Goal: Task Accomplishment & Management: Use online tool/utility

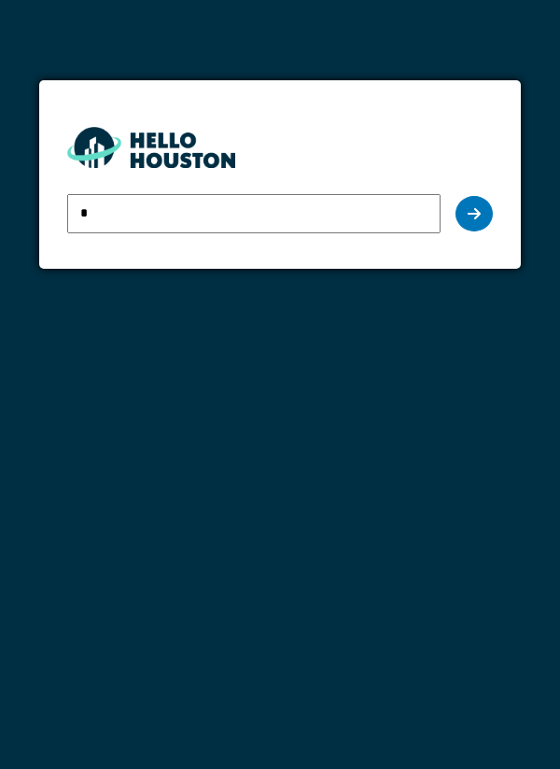
type input "**********"
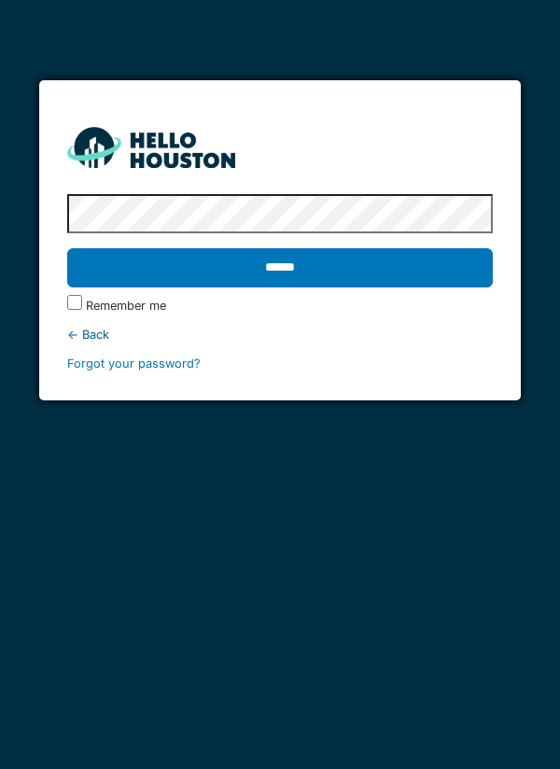
click at [435, 258] on input "******" at bounding box center [280, 267] width 426 height 39
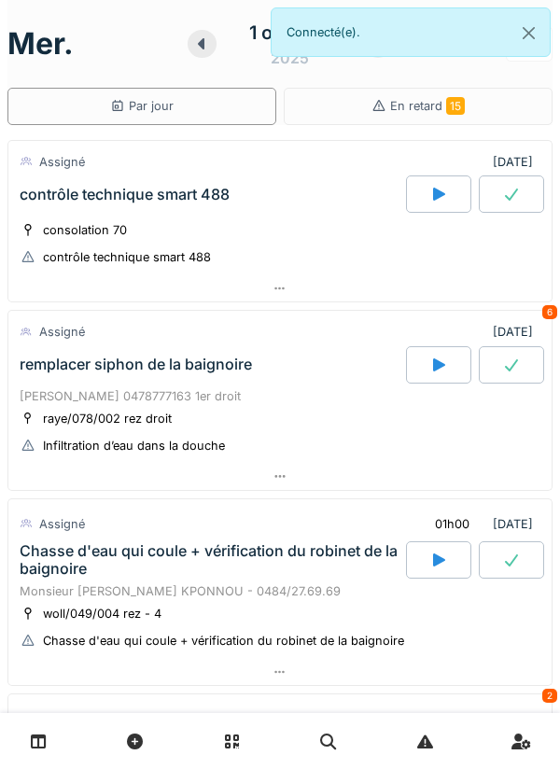
click at [430, 201] on icon at bounding box center [438, 194] width 19 height 15
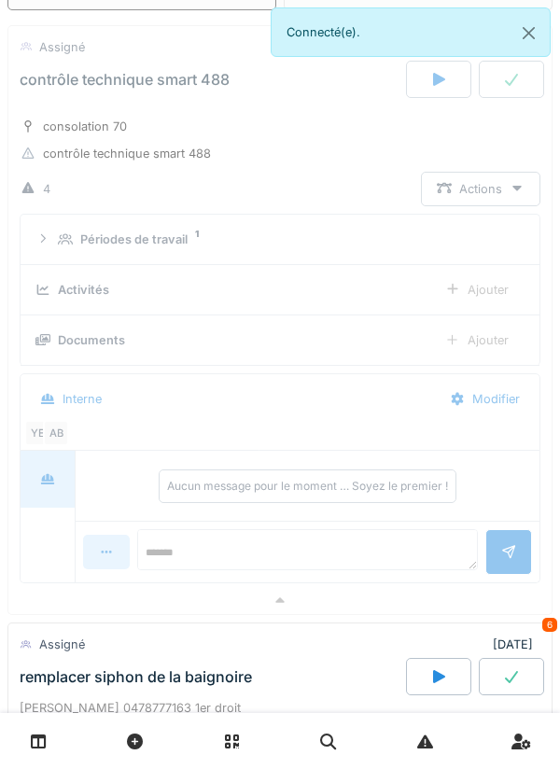
scroll to position [128, 0]
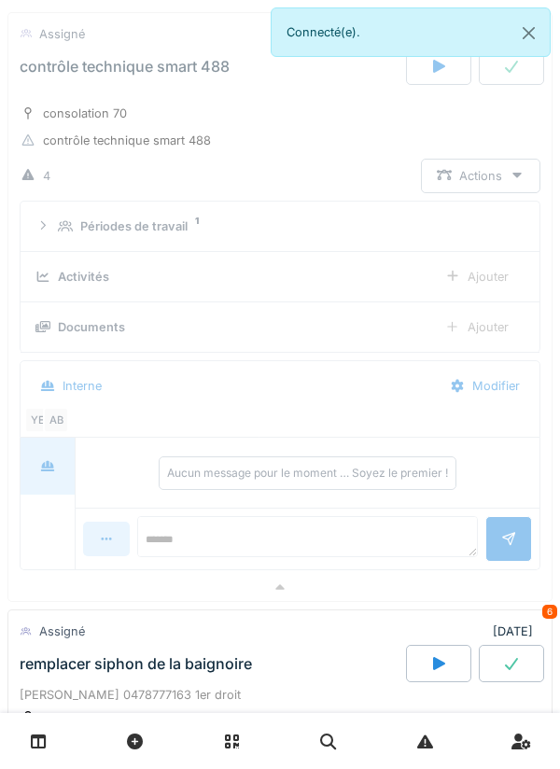
click at [328, 584] on div at bounding box center [279, 587] width 543 height 27
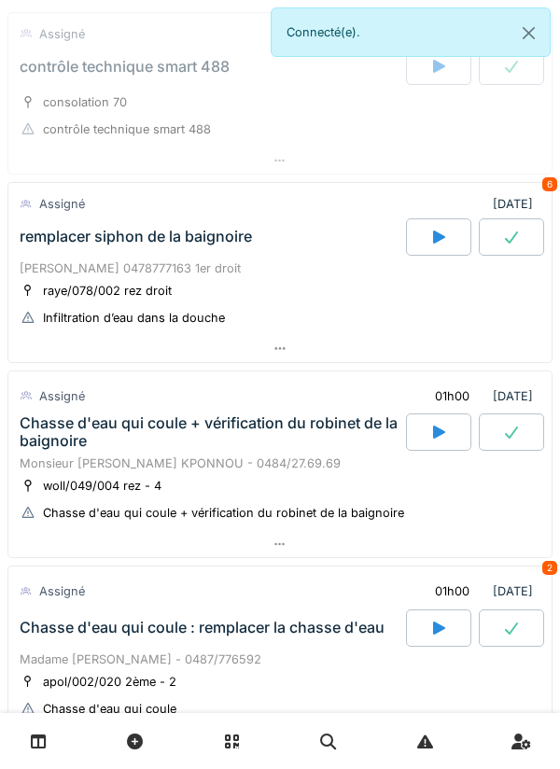
scroll to position [0, 0]
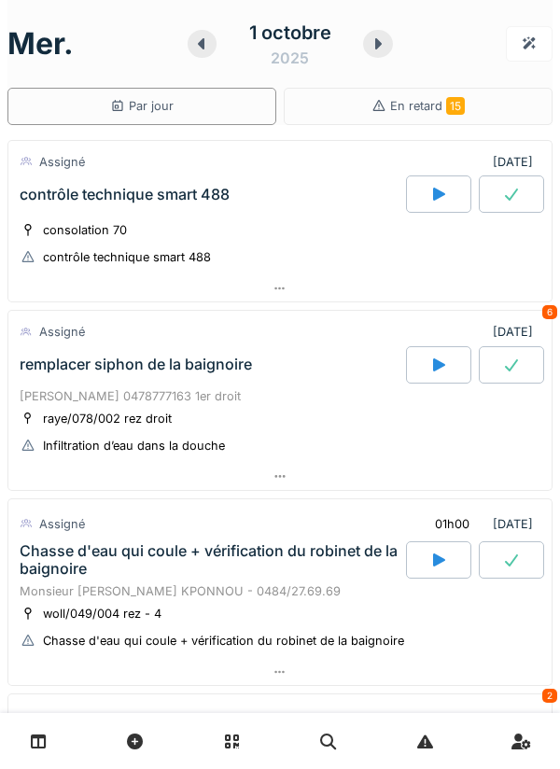
click at [426, 209] on div at bounding box center [438, 193] width 65 height 37
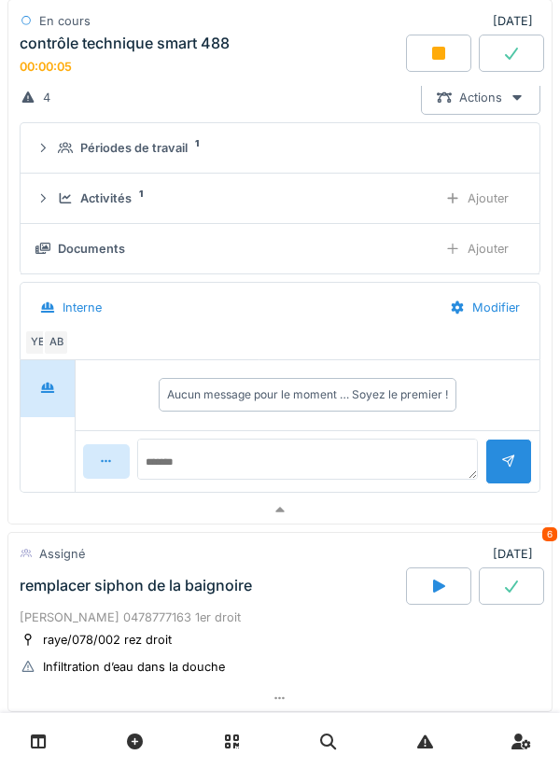
scroll to position [218, 0]
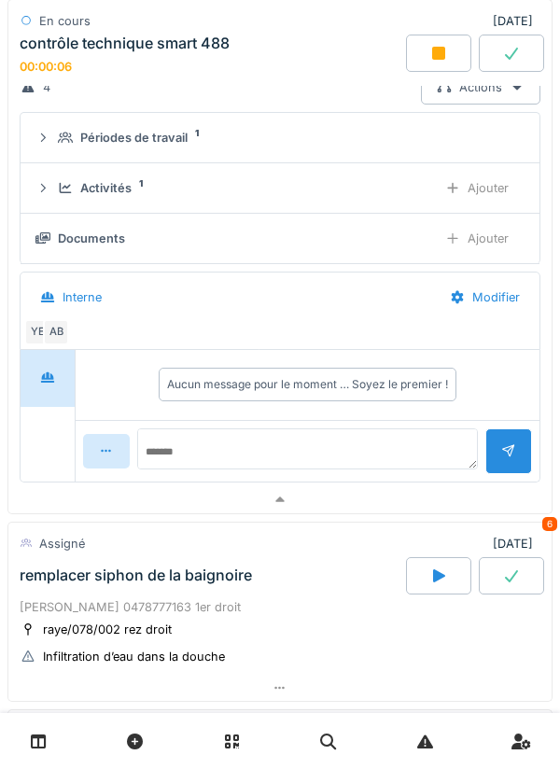
click at [421, 497] on div at bounding box center [279, 499] width 543 height 27
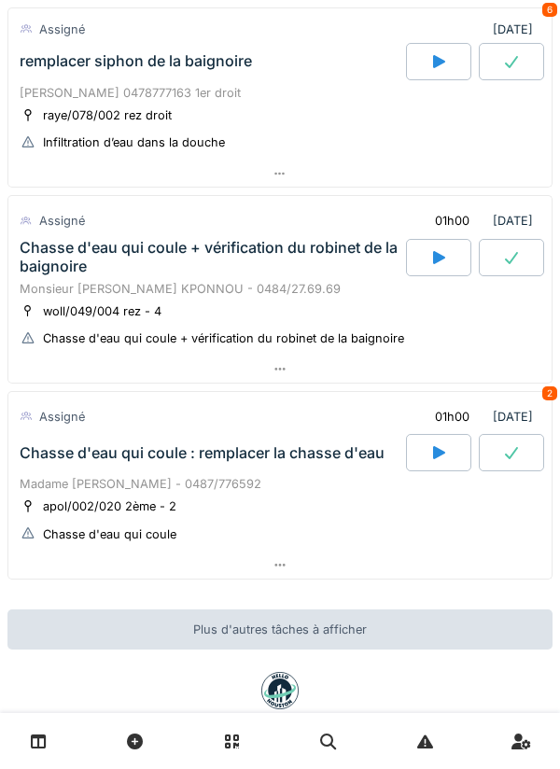
scroll to position [346, 0]
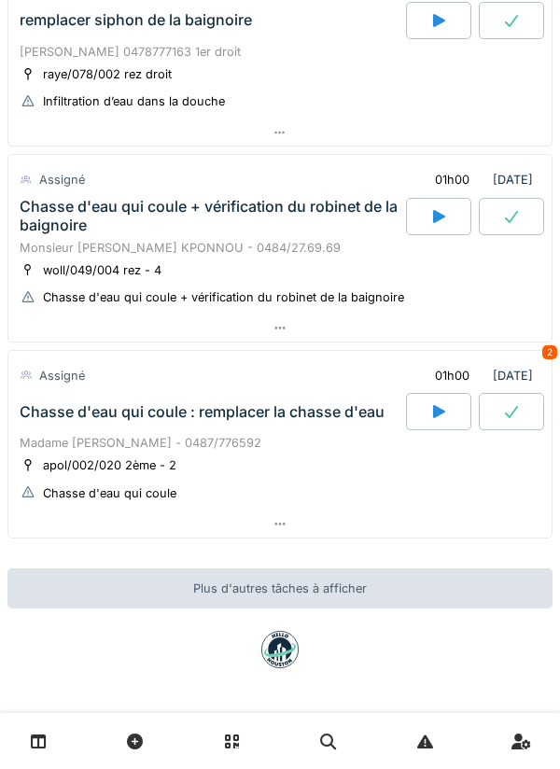
click at [425, 522] on div at bounding box center [279, 523] width 543 height 27
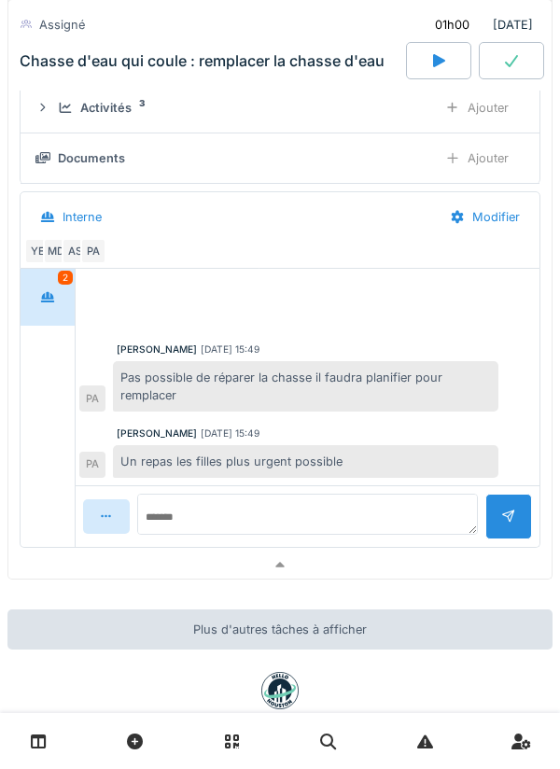
scroll to position [899, 0]
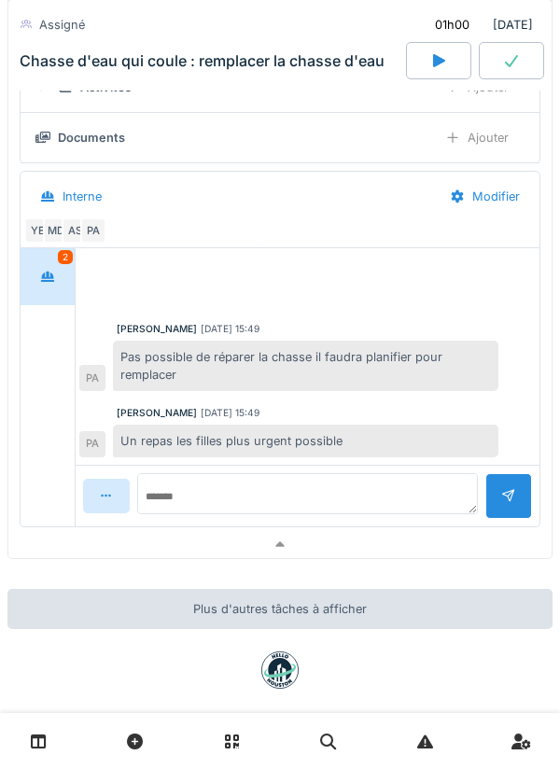
click at [105, 539] on div at bounding box center [279, 544] width 543 height 27
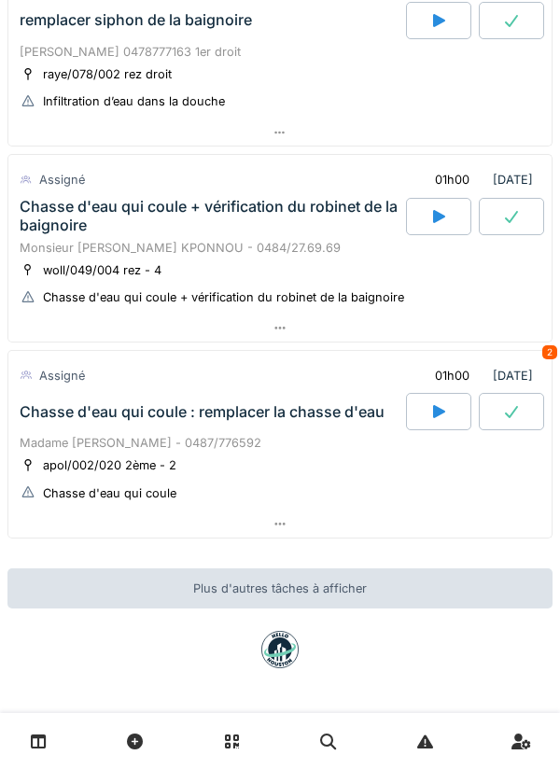
scroll to position [346, 0]
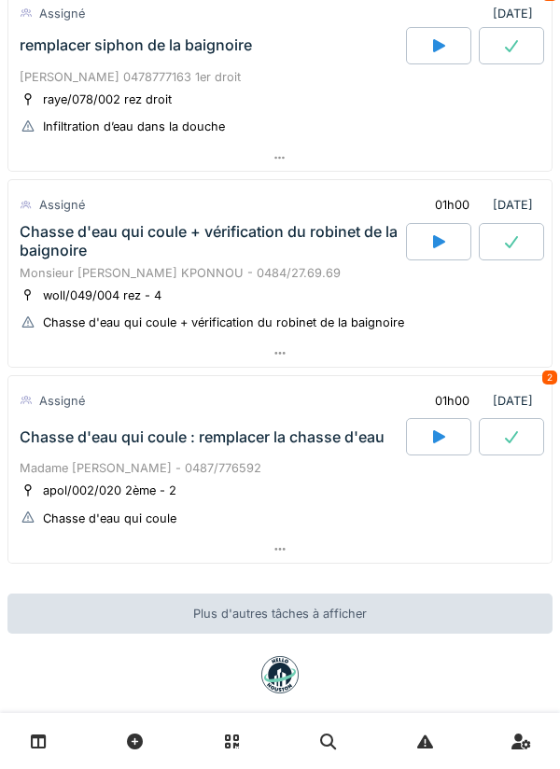
click at [498, 364] on div at bounding box center [279, 353] width 543 height 27
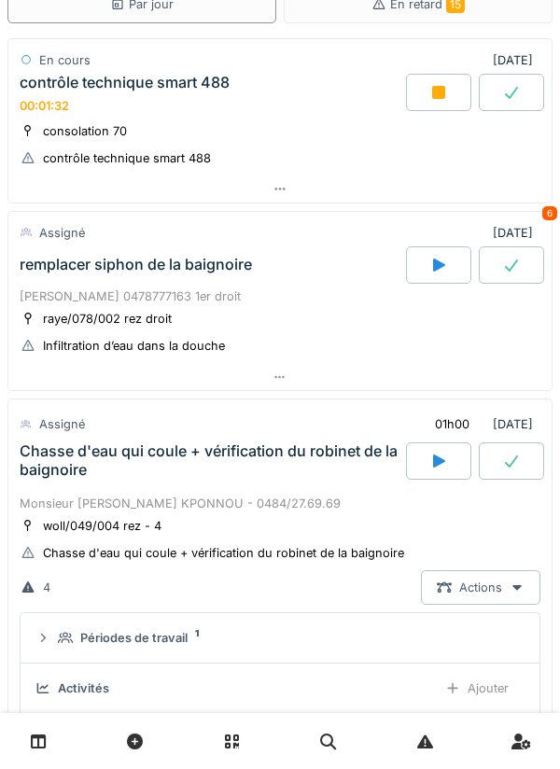
scroll to position [65, 0]
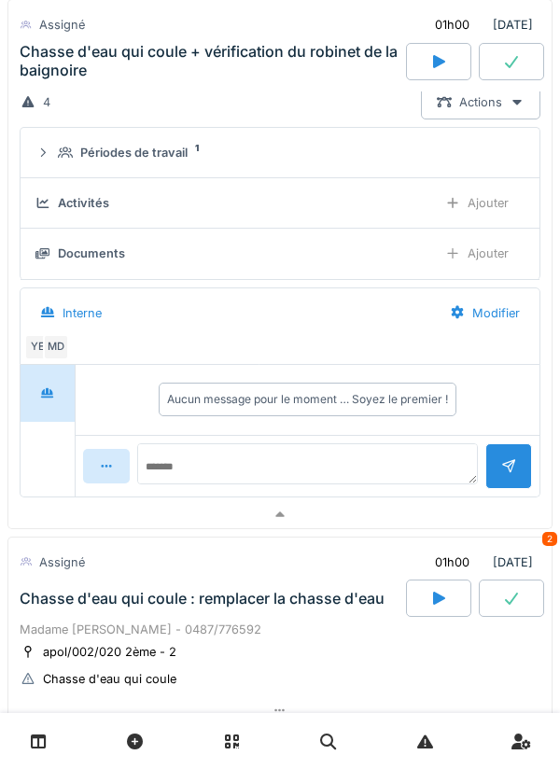
click at [487, 518] on div at bounding box center [279, 514] width 543 height 27
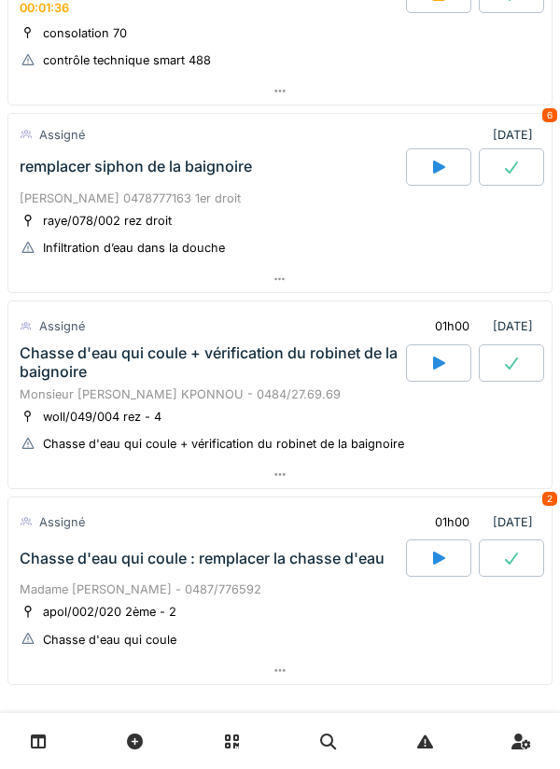
scroll to position [0, 0]
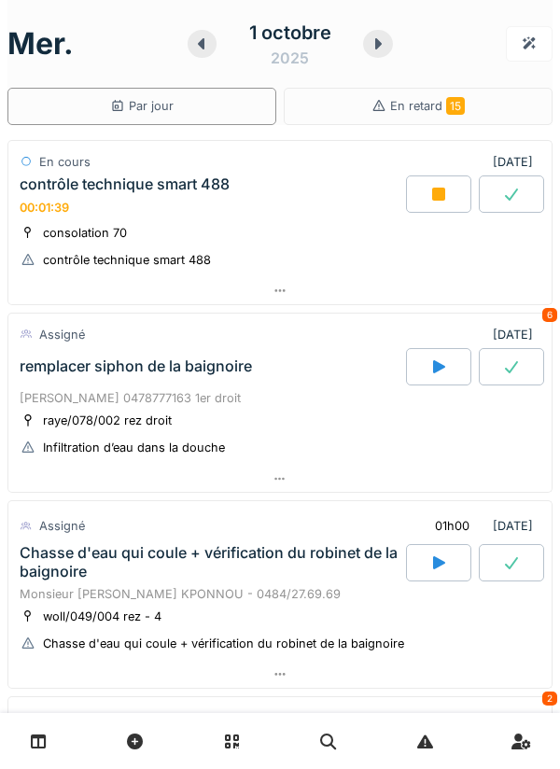
click at [383, 47] on icon at bounding box center [378, 43] width 19 height 15
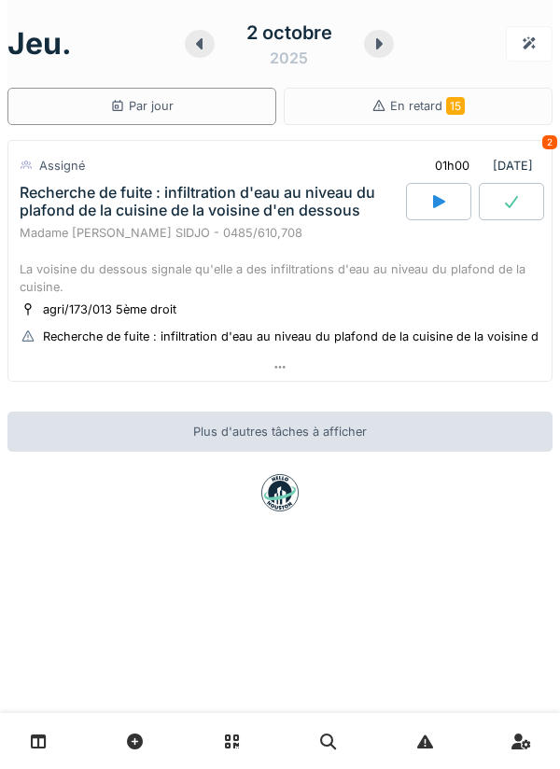
click at [391, 39] on div at bounding box center [379, 44] width 30 height 28
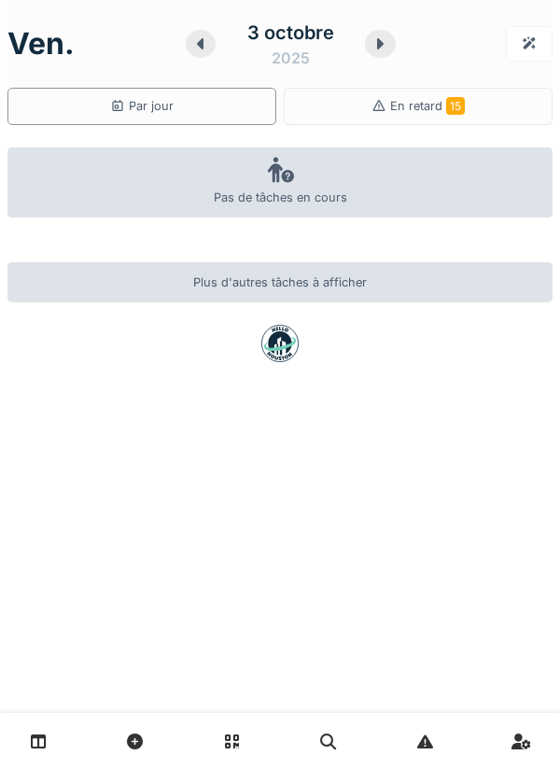
click at [213, 44] on div at bounding box center [201, 44] width 30 height 28
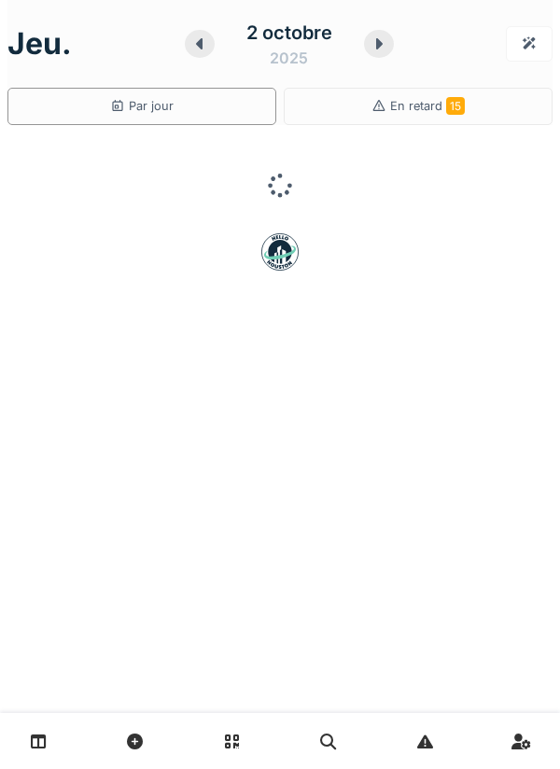
click at [210, 44] on div at bounding box center [200, 44] width 30 height 28
click at [213, 46] on div at bounding box center [203, 44] width 30 height 28
click at [385, 49] on div at bounding box center [399, 44] width 32 height 28
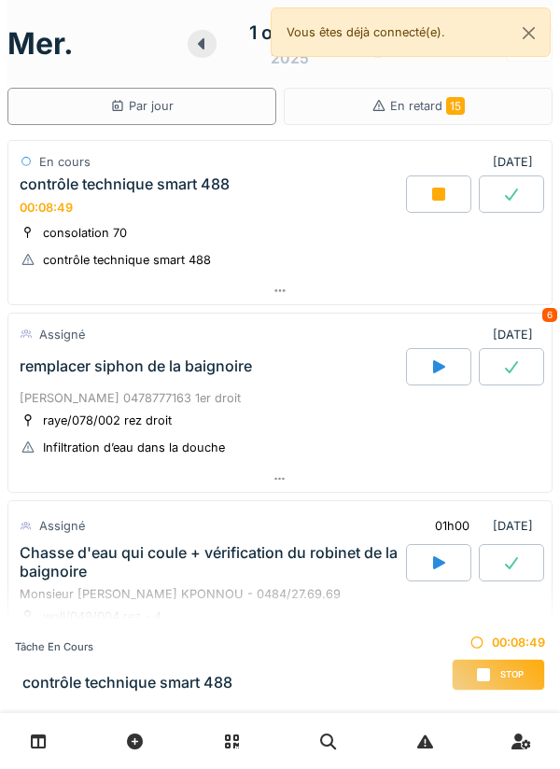
click at [510, 294] on div at bounding box center [279, 290] width 543 height 27
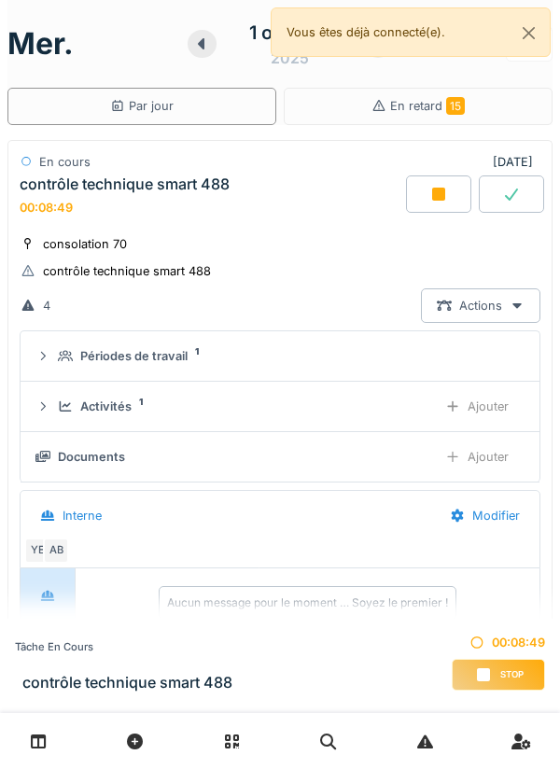
scroll to position [65, 0]
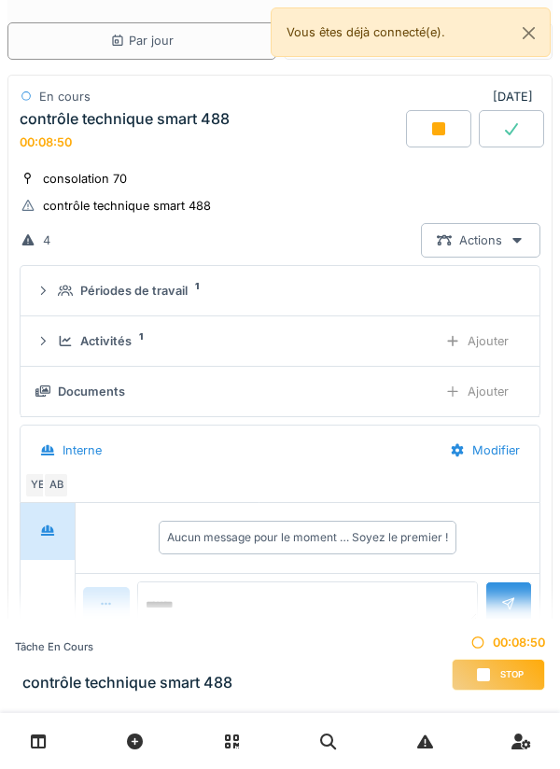
click at [407, 342] on div "Activités 1" at bounding box center [240, 341] width 364 height 18
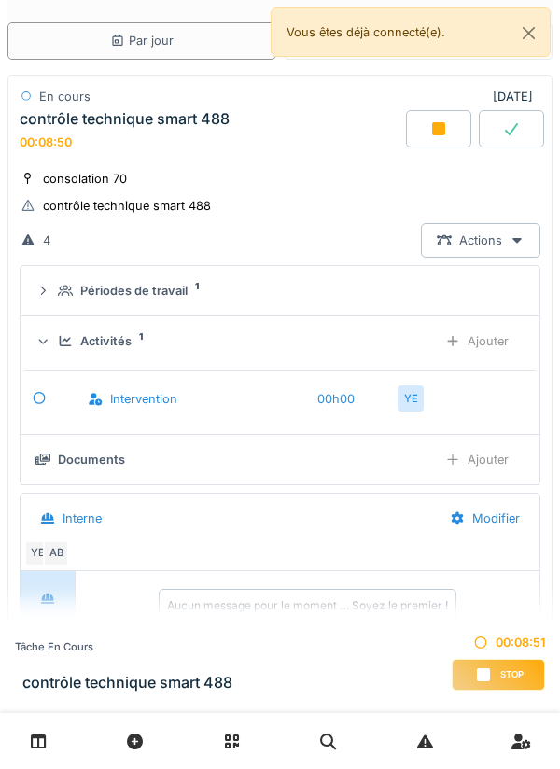
click at [500, 345] on div "Ajouter" at bounding box center [476, 341] width 95 height 35
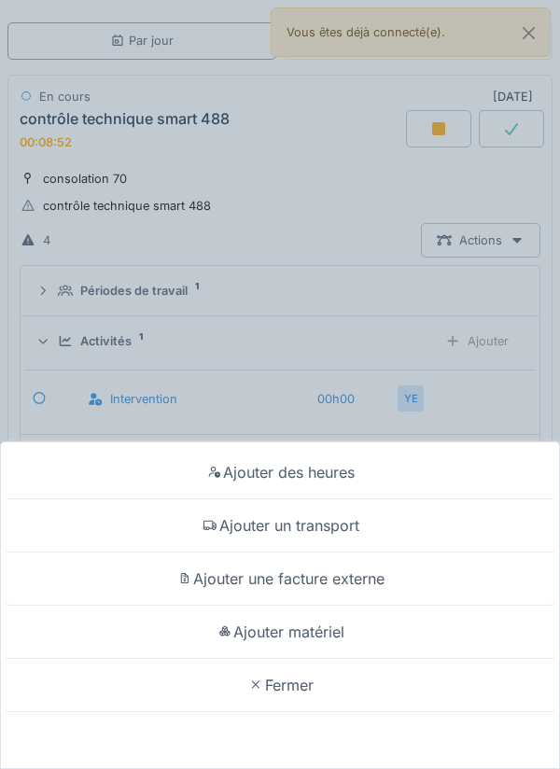
click at [429, 519] on div "Ajouter un transport" at bounding box center [280, 525] width 551 height 53
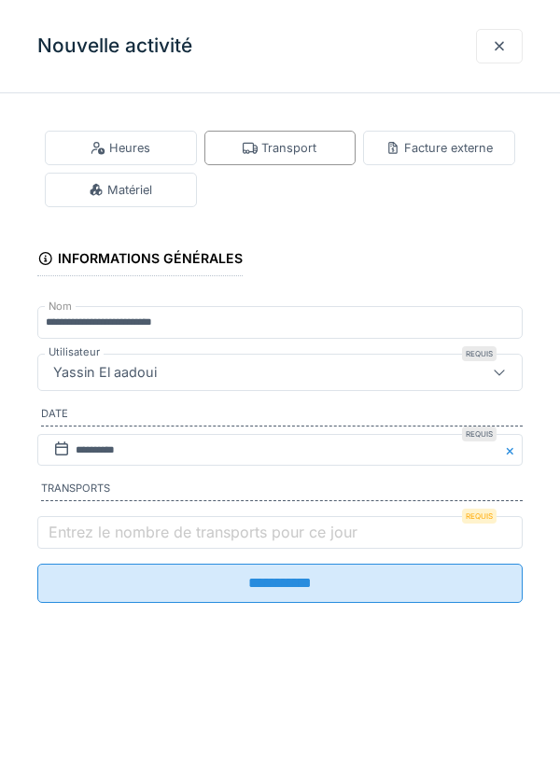
click at [87, 543] on label "Entrez le nombre de transports pour ce jour" at bounding box center [203, 532] width 316 height 22
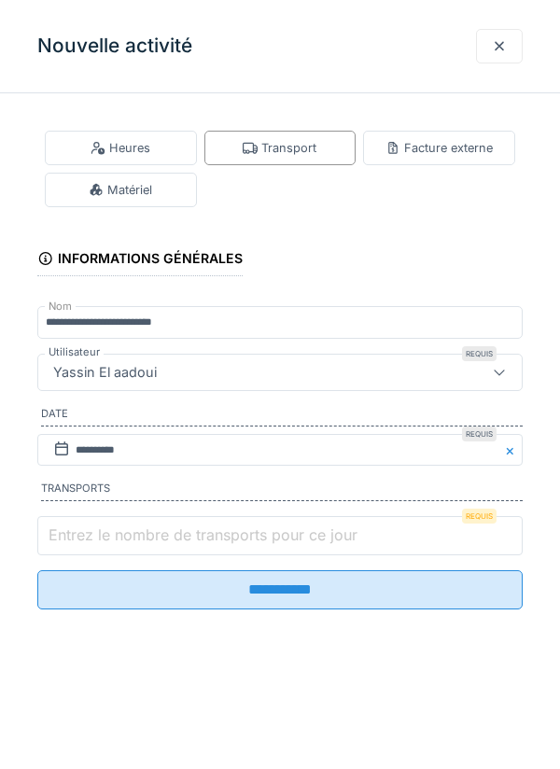
click at [87, 545] on input "Entrez le nombre de transports pour ce jour" at bounding box center [279, 535] width 485 height 39
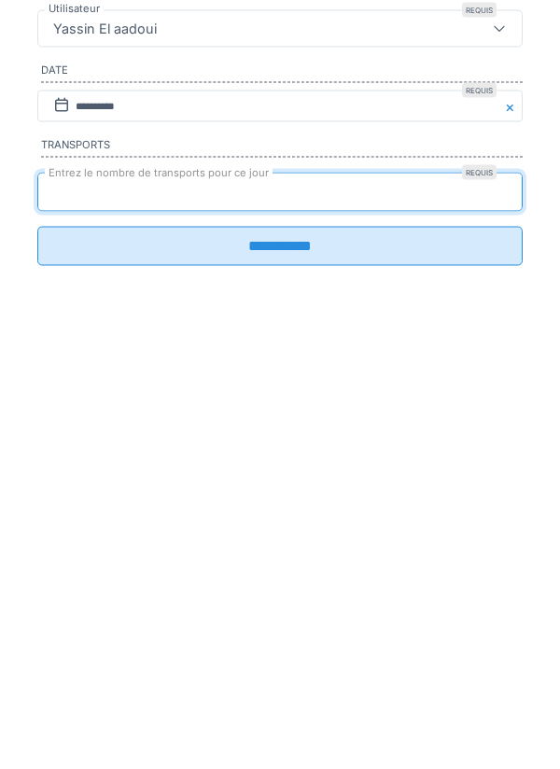
type input "*"
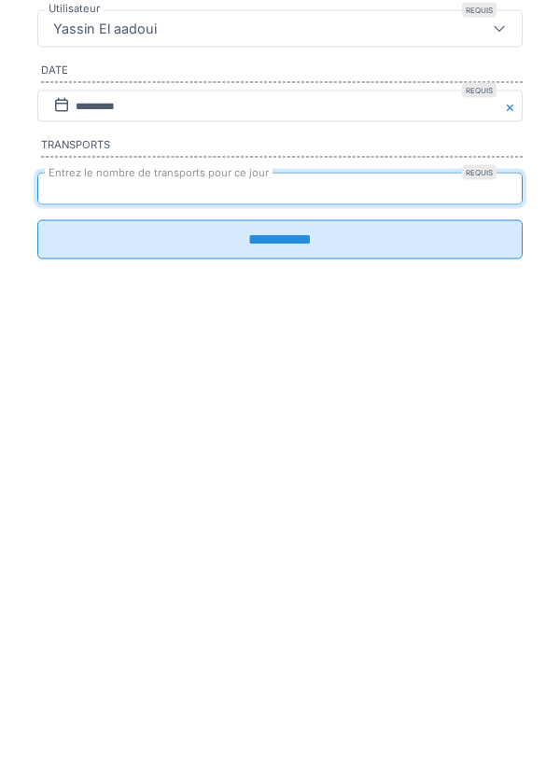
click at [454, 602] on input "**********" at bounding box center [279, 583] width 485 height 39
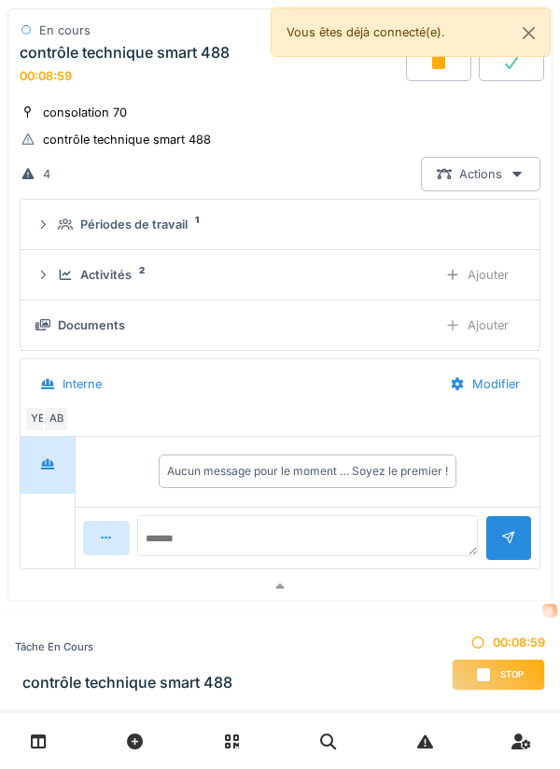
scroll to position [133, 0]
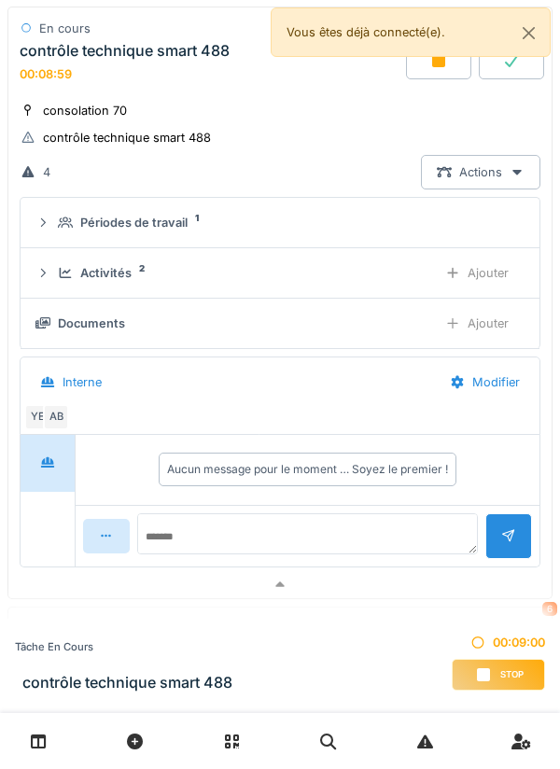
click at [388, 265] on div "Activités 2" at bounding box center [240, 273] width 364 height 18
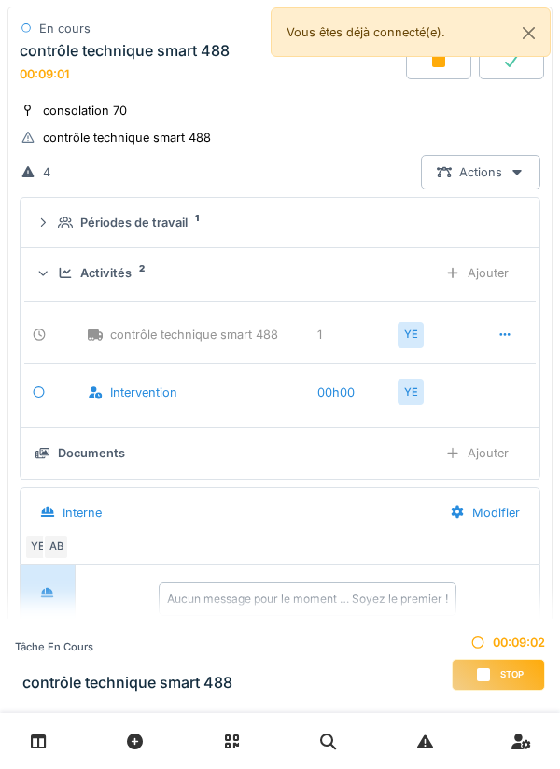
click at [412, 279] on div "Activités 2" at bounding box center [240, 273] width 364 height 18
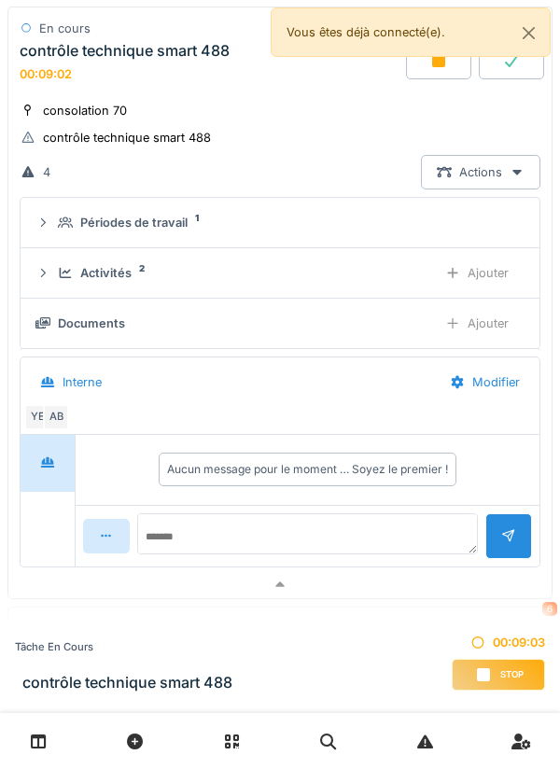
scroll to position [6, 0]
click at [420, 581] on div at bounding box center [279, 584] width 543 height 27
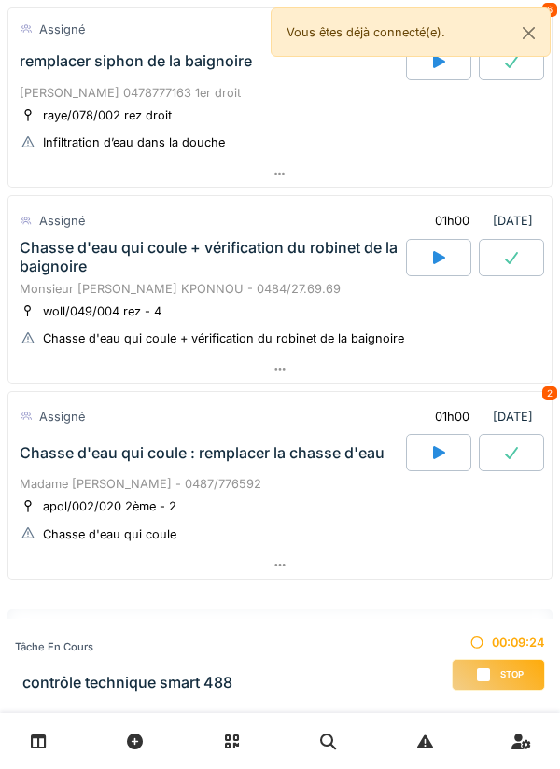
scroll to position [309, 0]
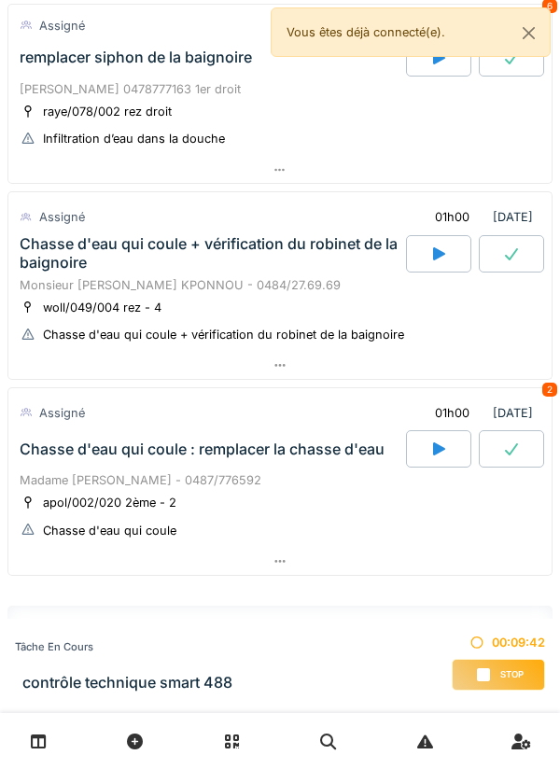
click at [411, 572] on div at bounding box center [279, 561] width 543 height 27
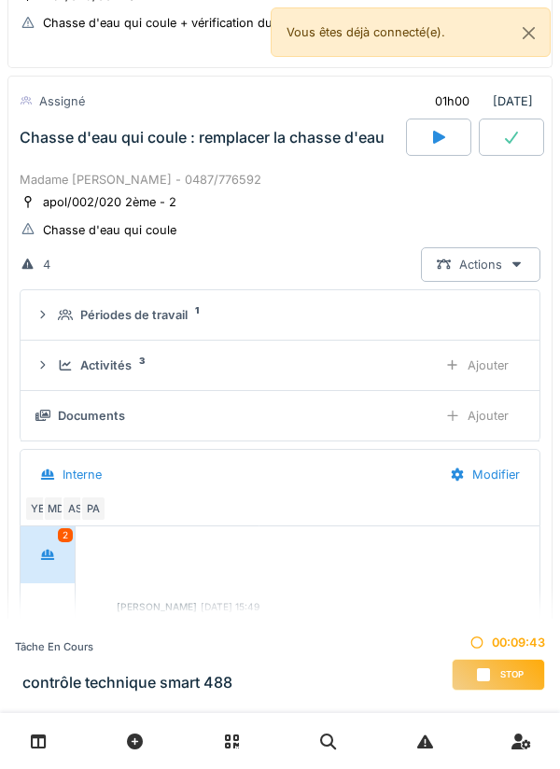
scroll to position [622, 0]
click at [412, 314] on div "Périodes de travail 1" at bounding box center [287, 314] width 459 height 18
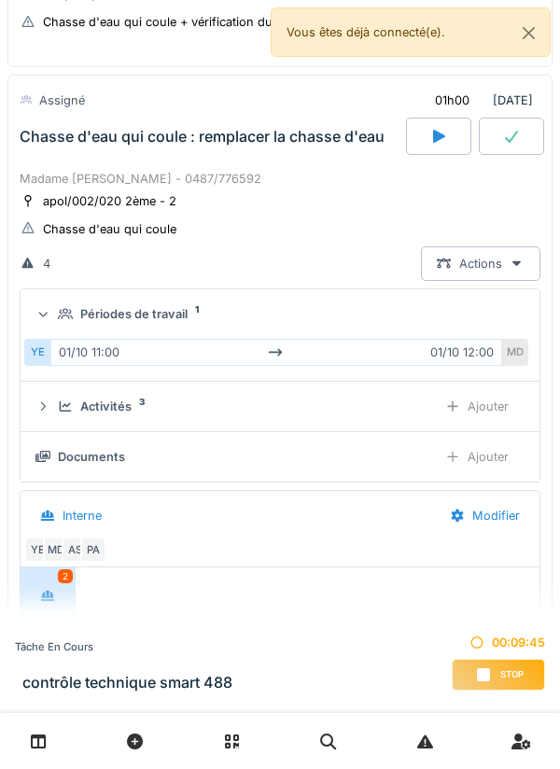
click at [499, 311] on div "Périodes de travail 1" at bounding box center [287, 314] width 459 height 18
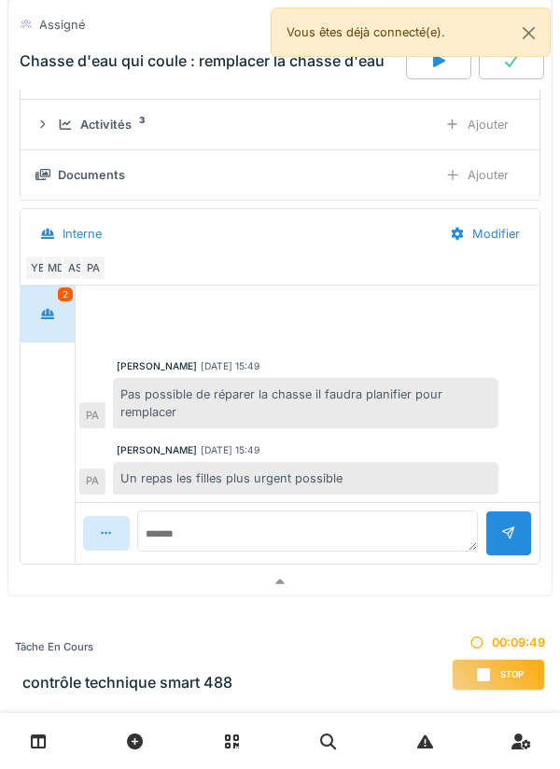
click at [414, 572] on div at bounding box center [279, 581] width 543 height 27
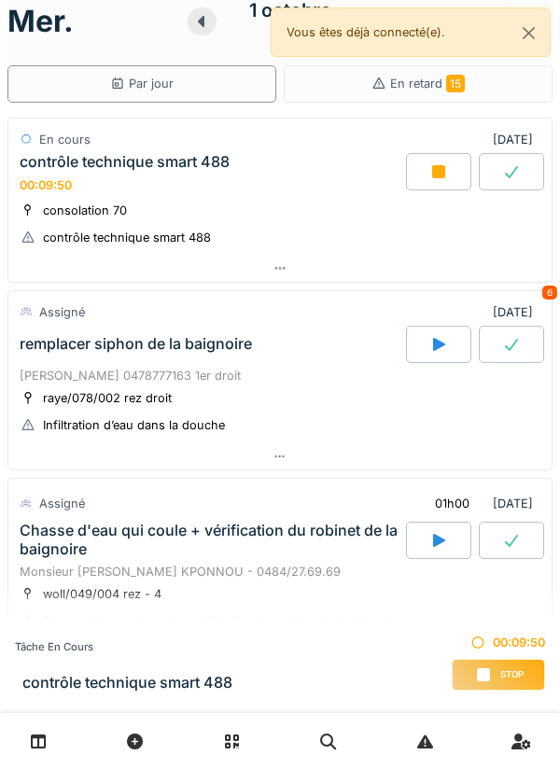
scroll to position [0, 0]
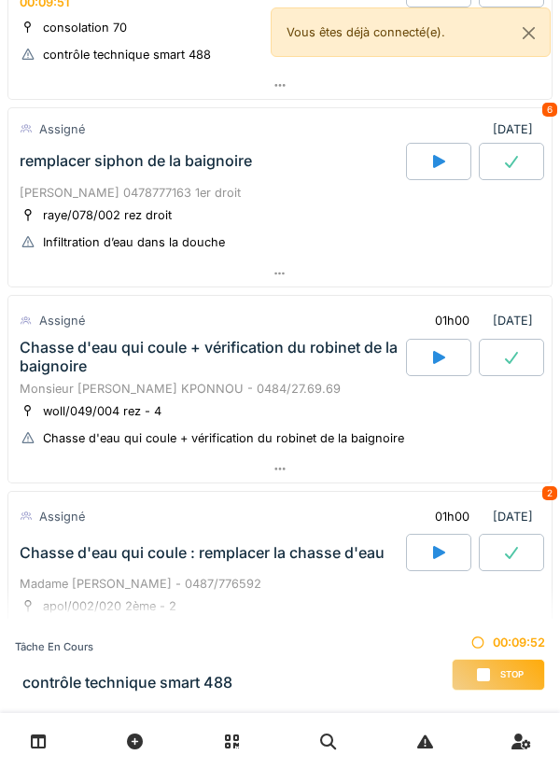
click at [435, 471] on div at bounding box center [279, 468] width 543 height 27
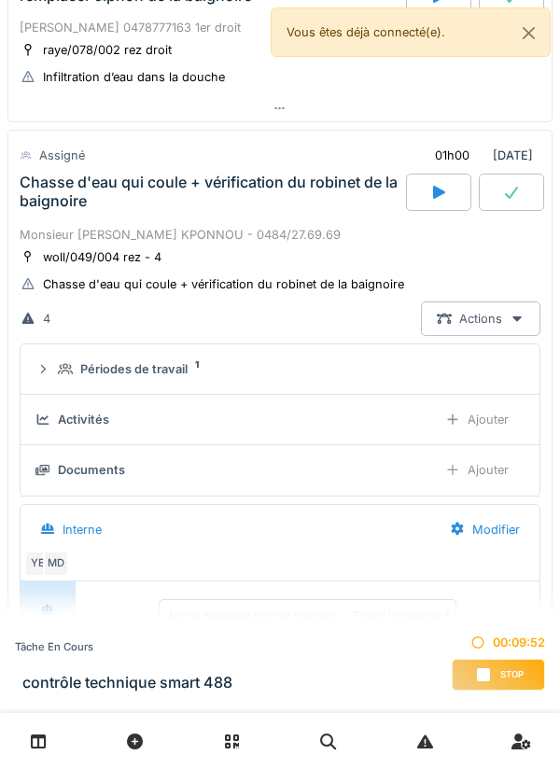
scroll to position [426, 0]
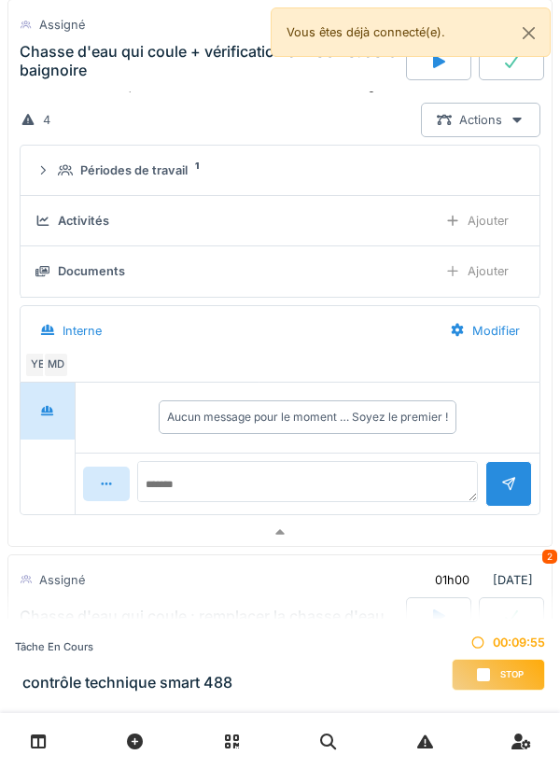
click at [422, 525] on div at bounding box center [279, 532] width 543 height 27
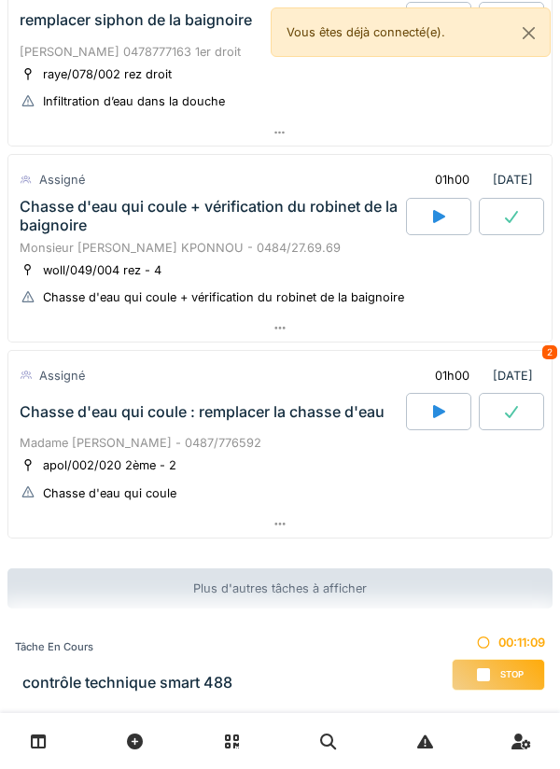
scroll to position [0, 0]
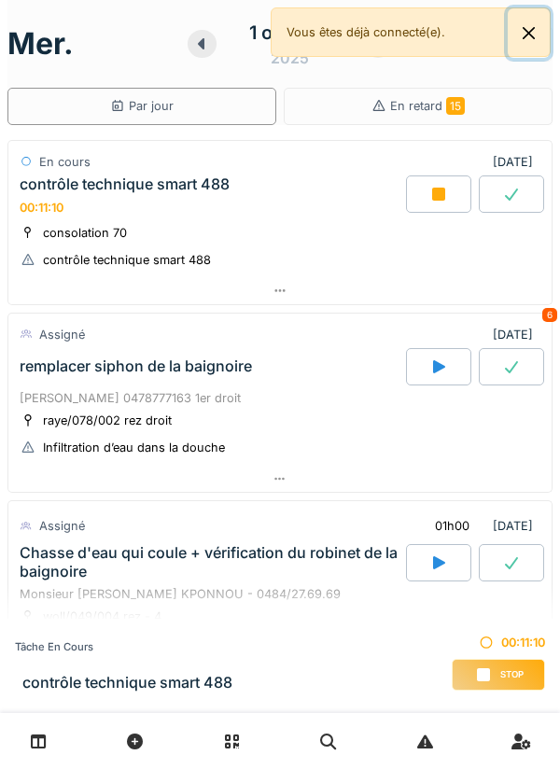
click at [548, 40] on button "Close" at bounding box center [529, 32] width 42 height 49
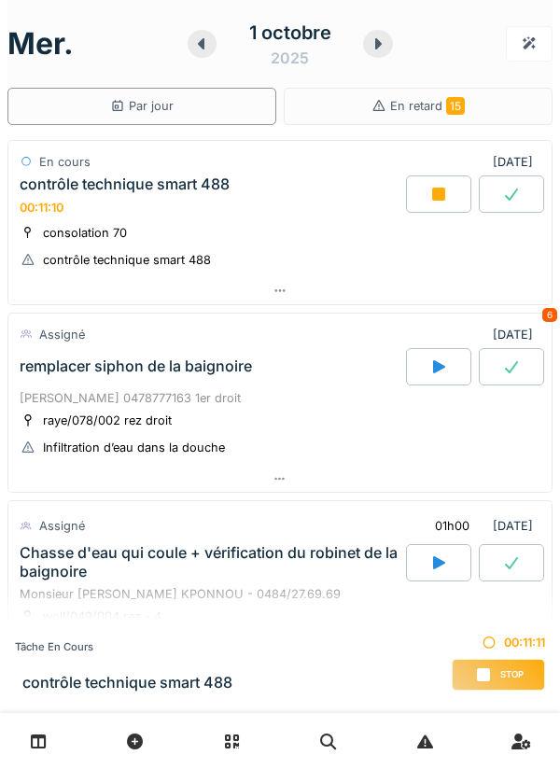
click at [373, 43] on icon at bounding box center [378, 43] width 19 height 15
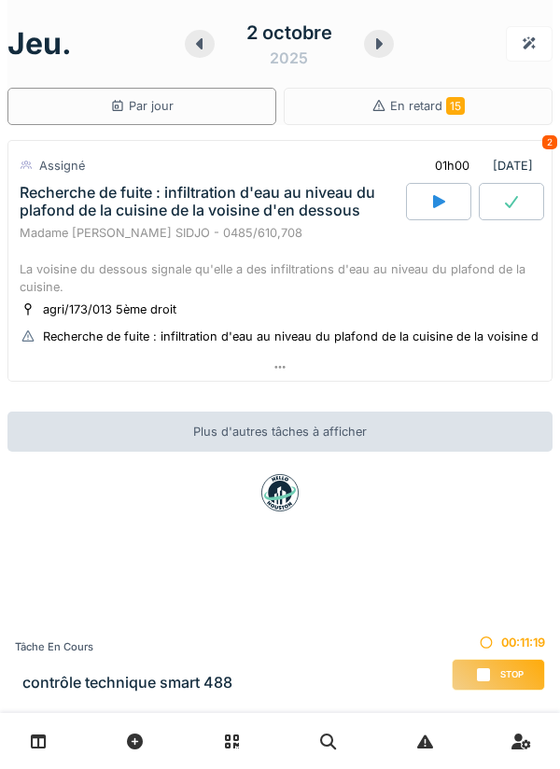
click at [483, 110] on div "En retard 15" at bounding box center [418, 106] width 269 height 37
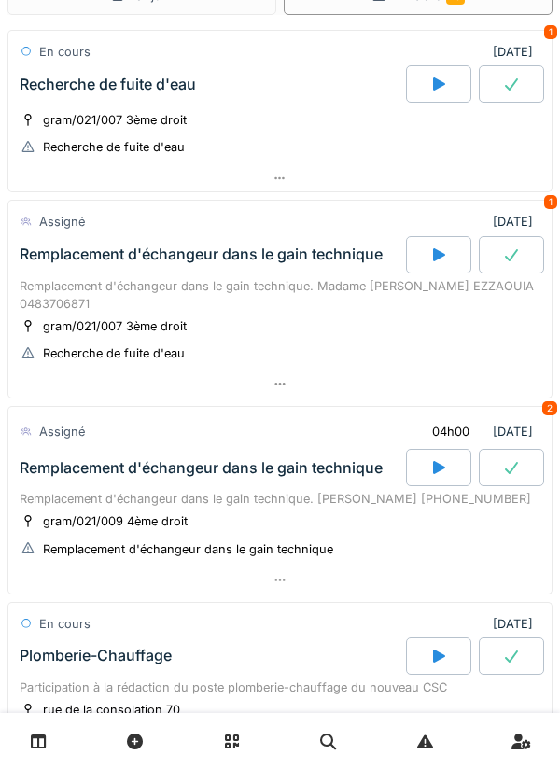
scroll to position [62, 0]
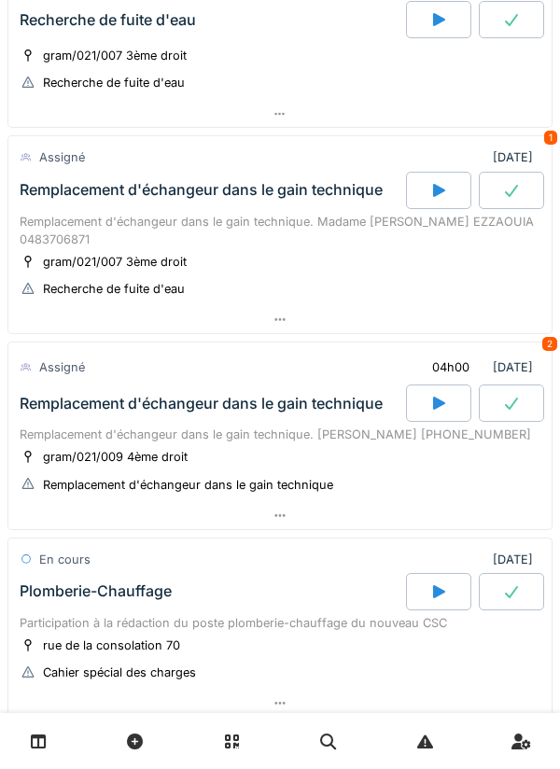
click at [467, 328] on div at bounding box center [279, 319] width 543 height 27
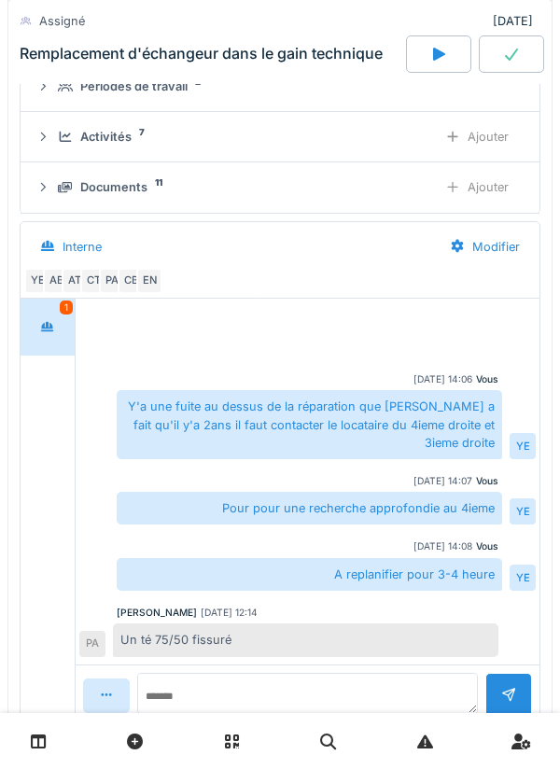
scroll to position [412, 0]
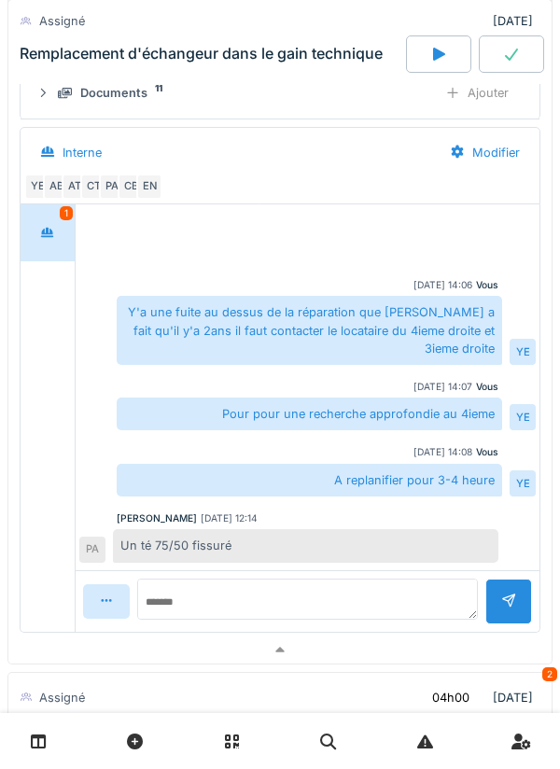
click at [412, 636] on div at bounding box center [279, 649] width 543 height 27
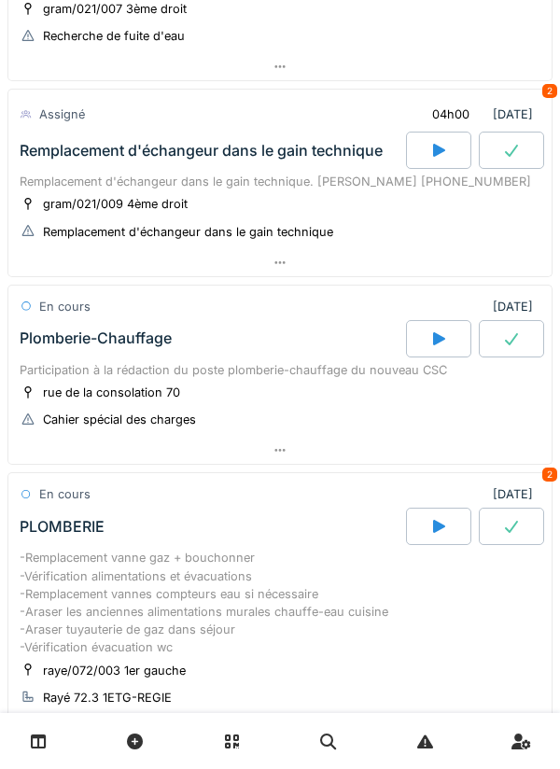
scroll to position [370, 0]
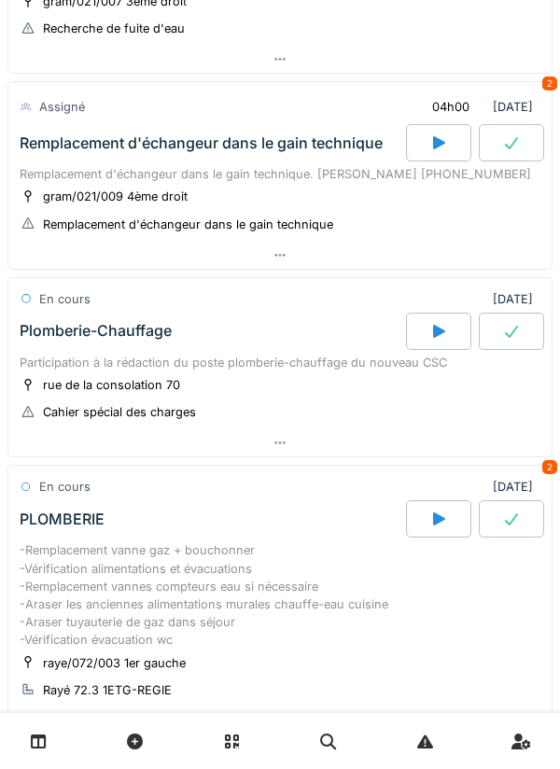
click at [458, 451] on div at bounding box center [279, 442] width 543 height 27
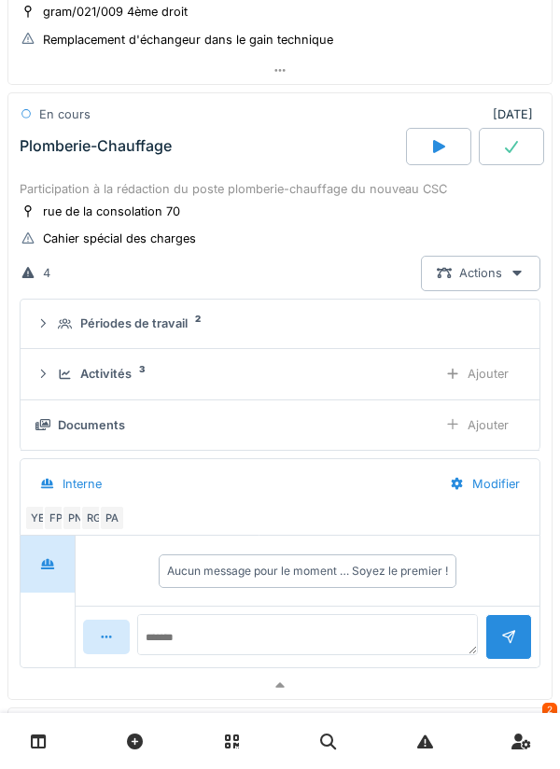
scroll to position [550, 0]
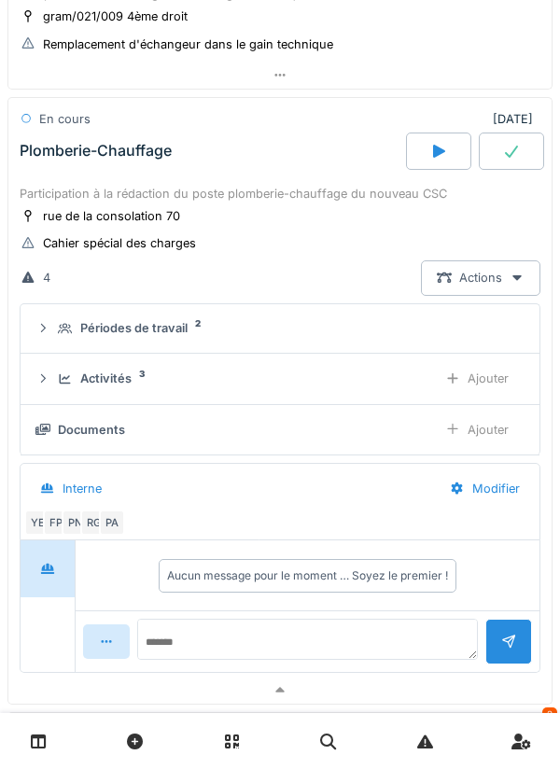
click at [386, 379] on div "Activités 3" at bounding box center [240, 379] width 364 height 18
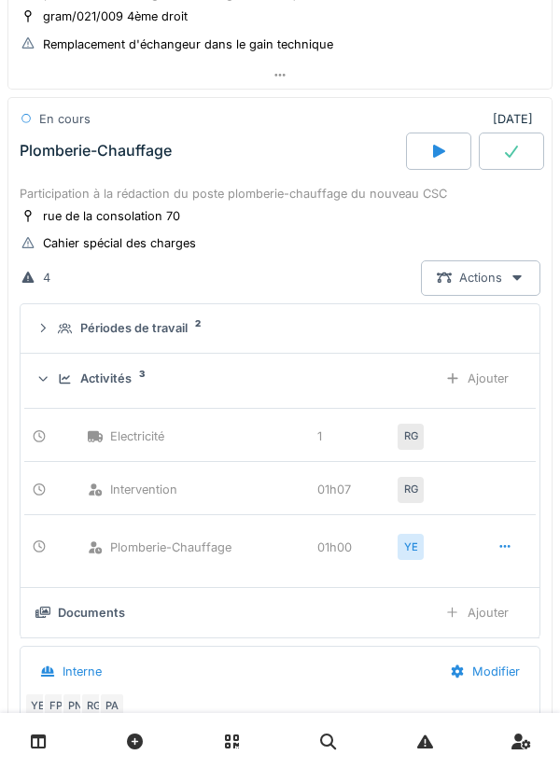
click at [414, 380] on div "Activités 3" at bounding box center [240, 379] width 364 height 18
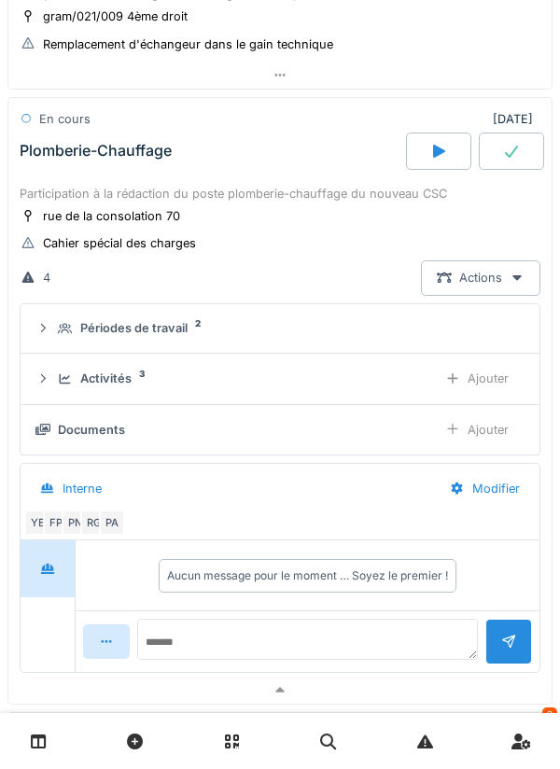
click at [536, 155] on div at bounding box center [511, 151] width 65 height 37
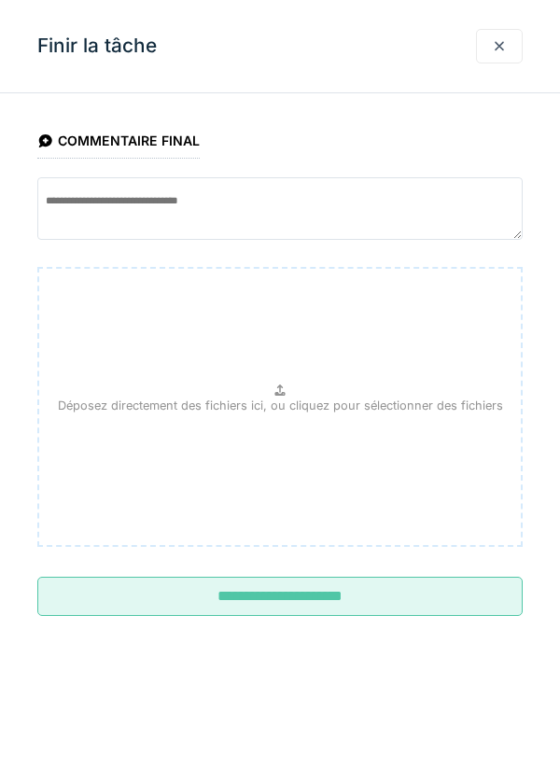
click at [420, 604] on input "**********" at bounding box center [279, 596] width 485 height 39
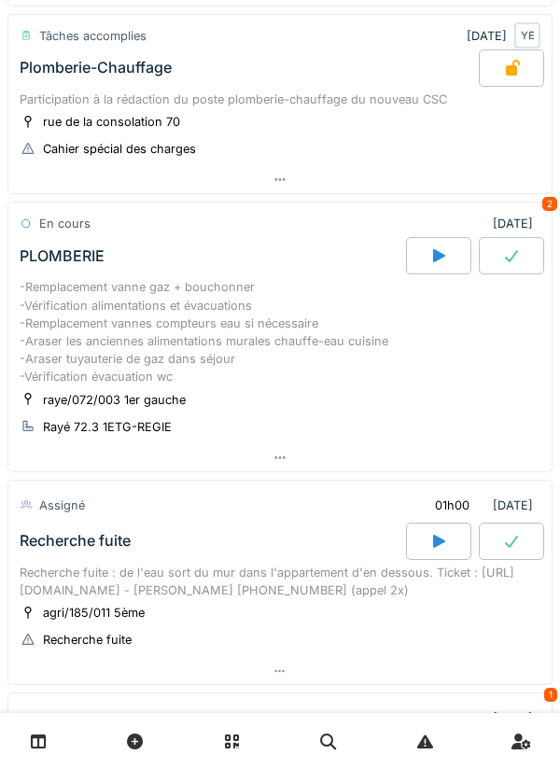
click at [462, 465] on div at bounding box center [279, 457] width 543 height 27
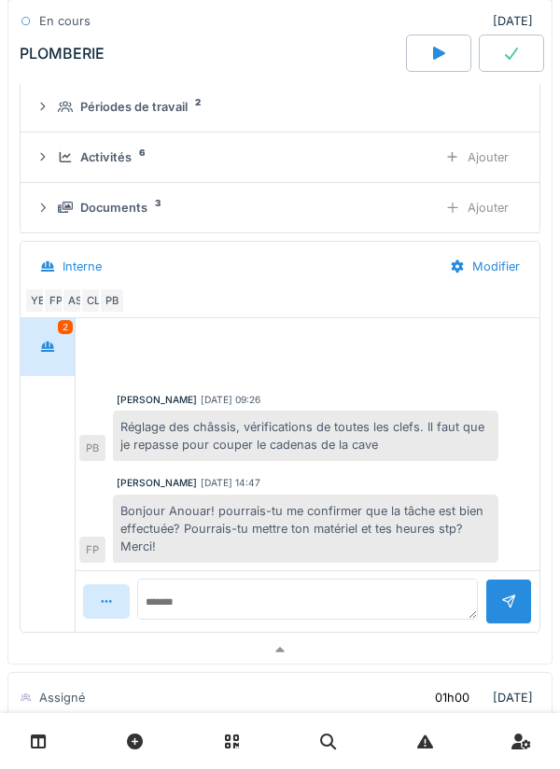
scroll to position [1053, 0]
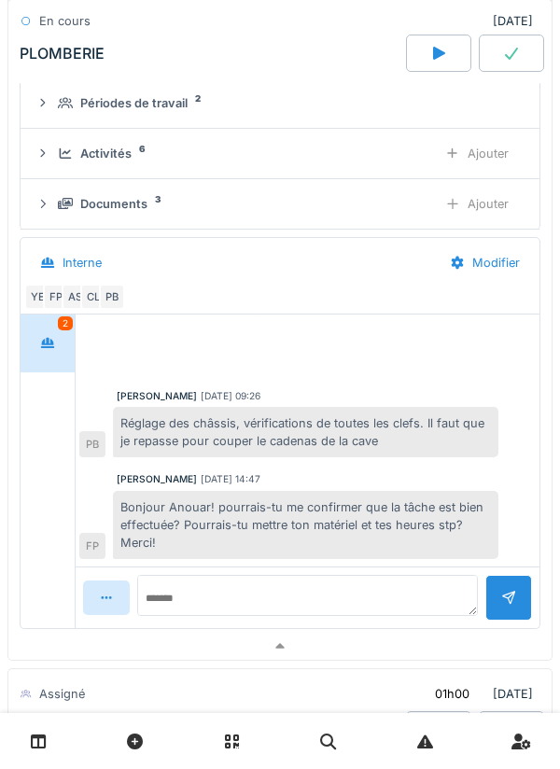
click at [393, 139] on div "Activités 6 Ajouter" at bounding box center [279, 153] width 489 height 35
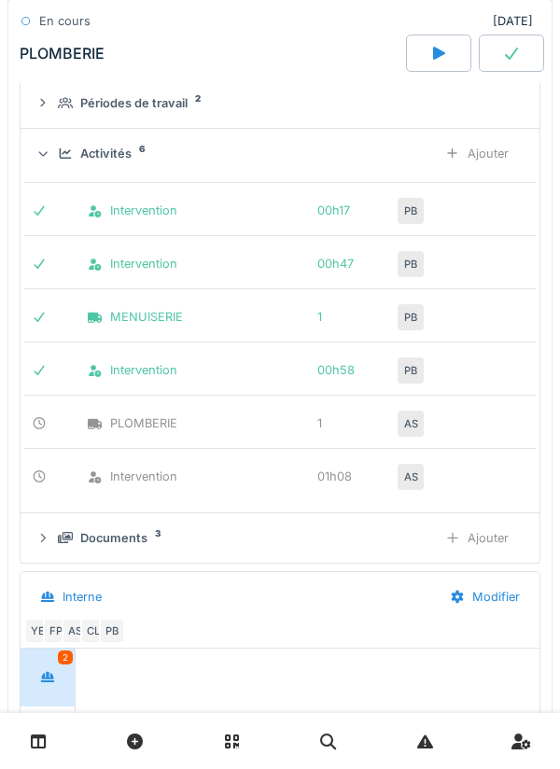
click at [394, 159] on div "Activités 6" at bounding box center [240, 154] width 364 height 18
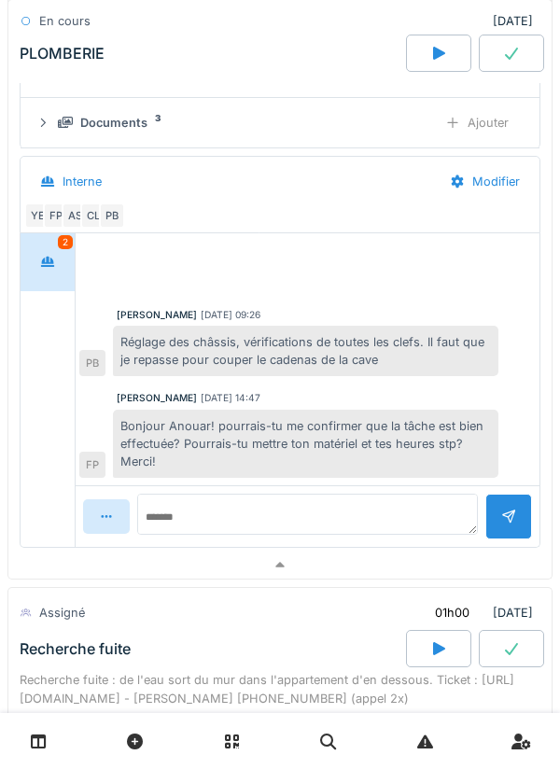
scroll to position [1148, 0]
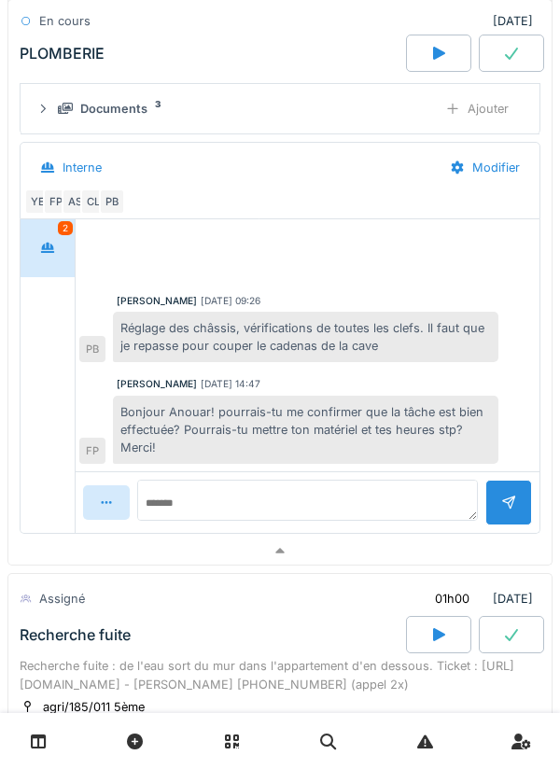
click at [417, 551] on div at bounding box center [279, 551] width 543 height 27
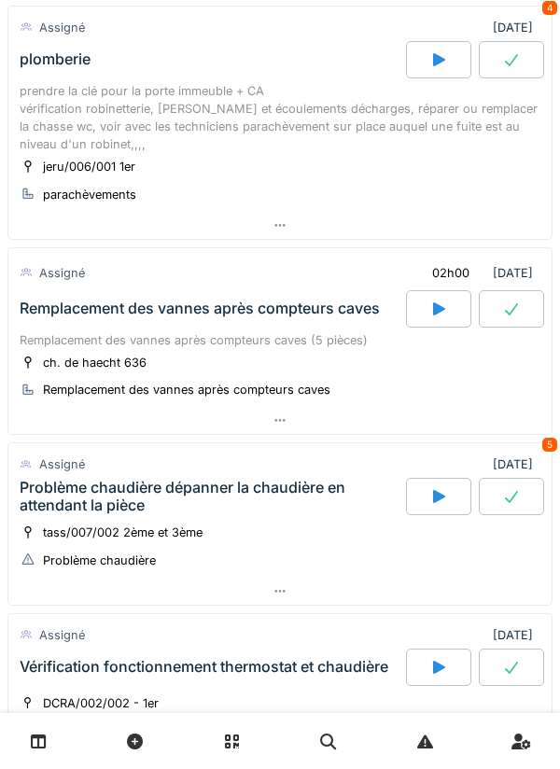
scroll to position [1720, 0]
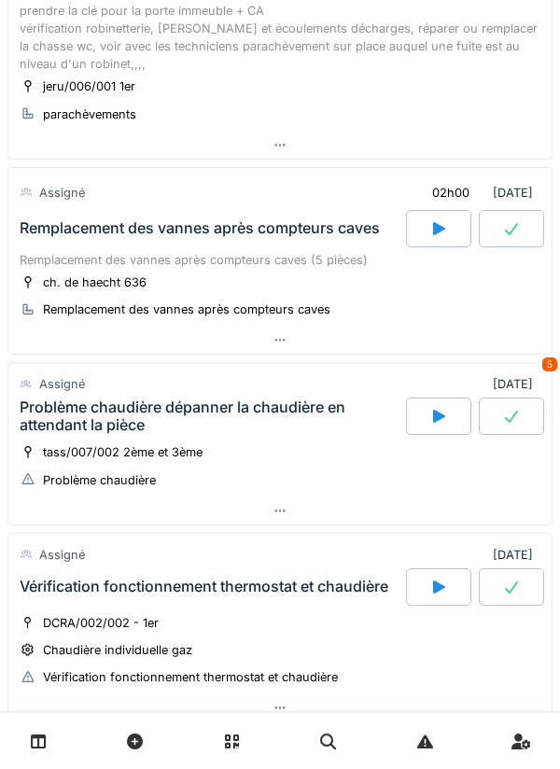
click at [491, 353] on div at bounding box center [279, 340] width 543 height 27
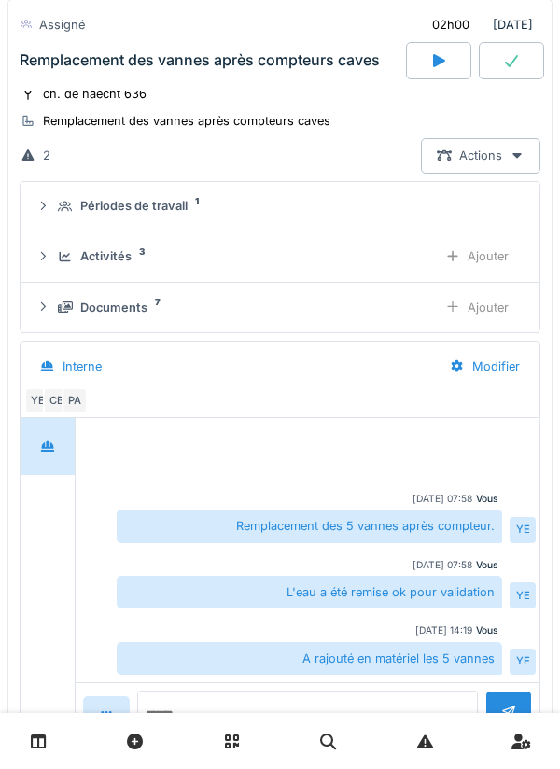
scroll to position [1990, 0]
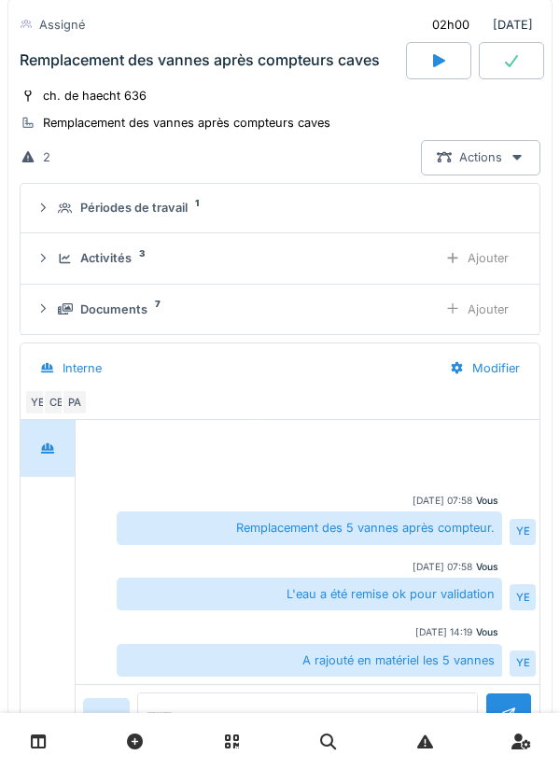
click at [390, 258] on div "Activités 3" at bounding box center [240, 258] width 364 height 18
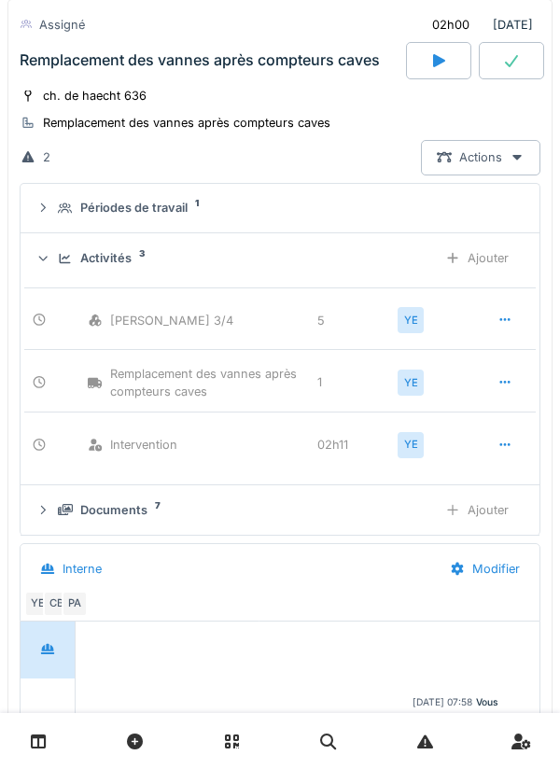
click at [380, 263] on div "Activités 3" at bounding box center [240, 258] width 364 height 18
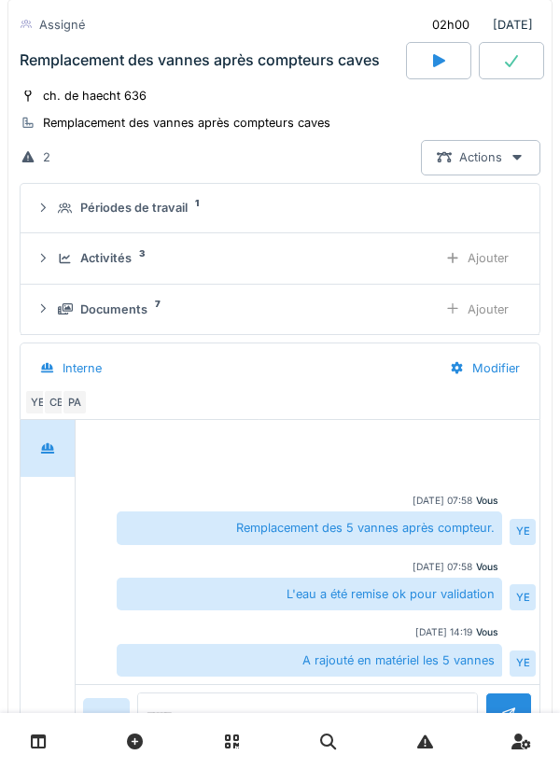
click at [528, 69] on div at bounding box center [511, 60] width 65 height 37
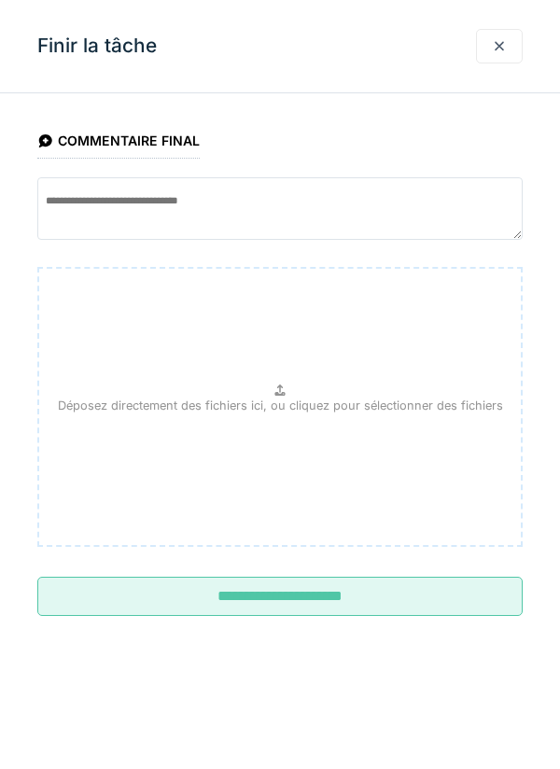
click at [391, 588] on input "**********" at bounding box center [279, 596] width 485 height 39
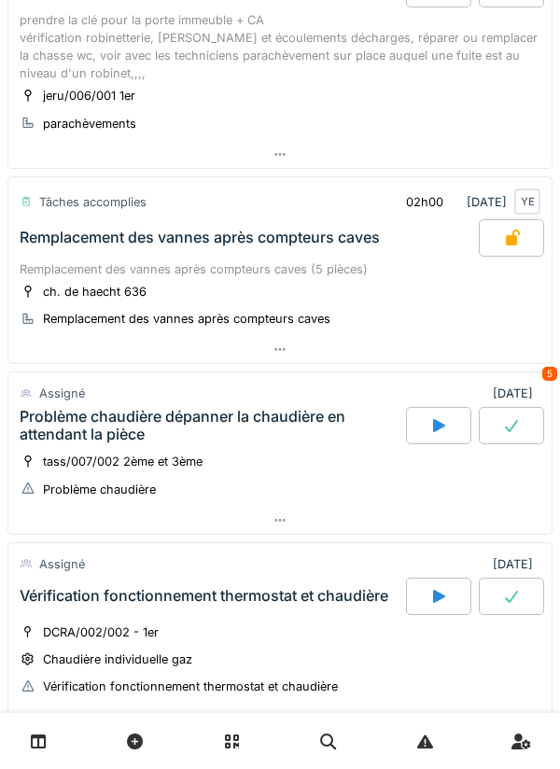
scroll to position [1804, 0]
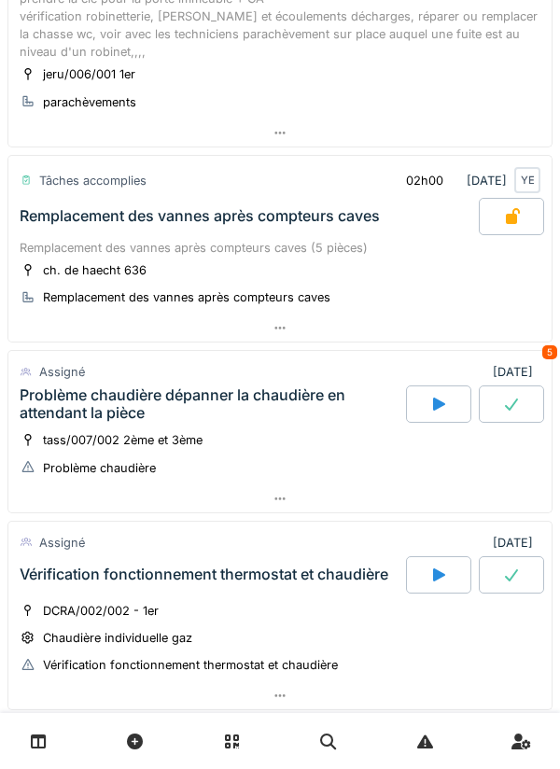
click at [446, 504] on div at bounding box center [279, 498] width 543 height 27
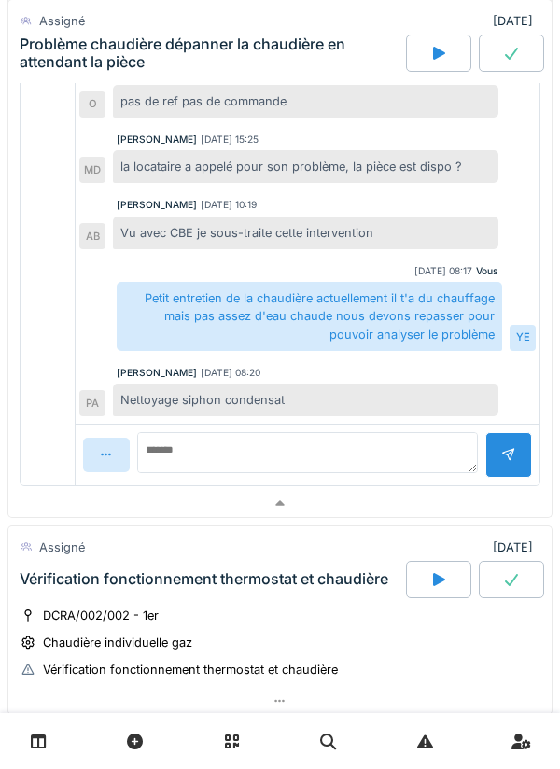
scroll to position [2670, 0]
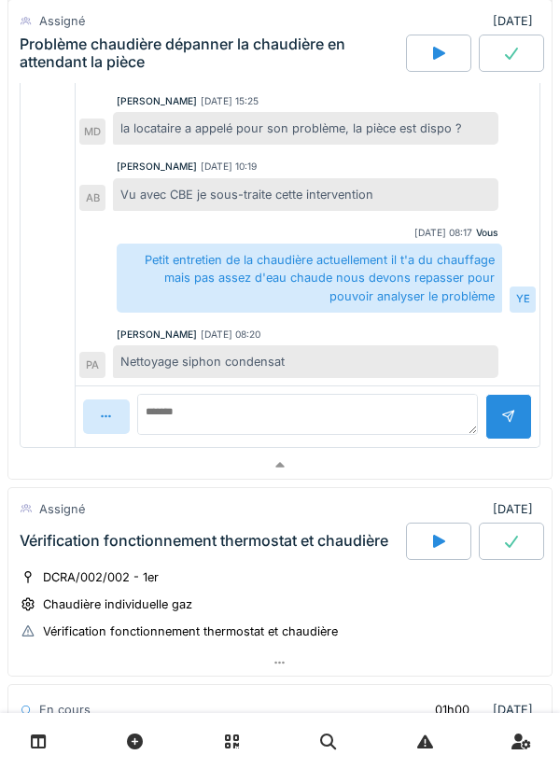
click at [429, 464] on div at bounding box center [279, 465] width 543 height 27
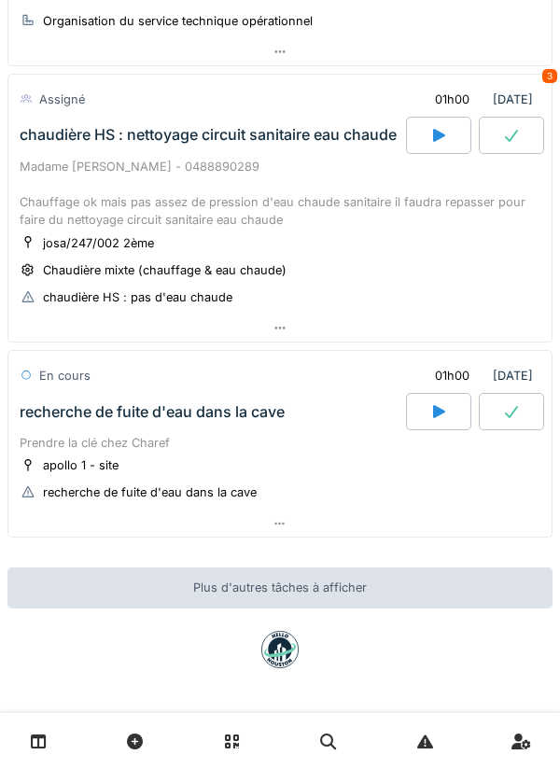
scroll to position [2644, 0]
click at [412, 527] on div at bounding box center [279, 523] width 543 height 27
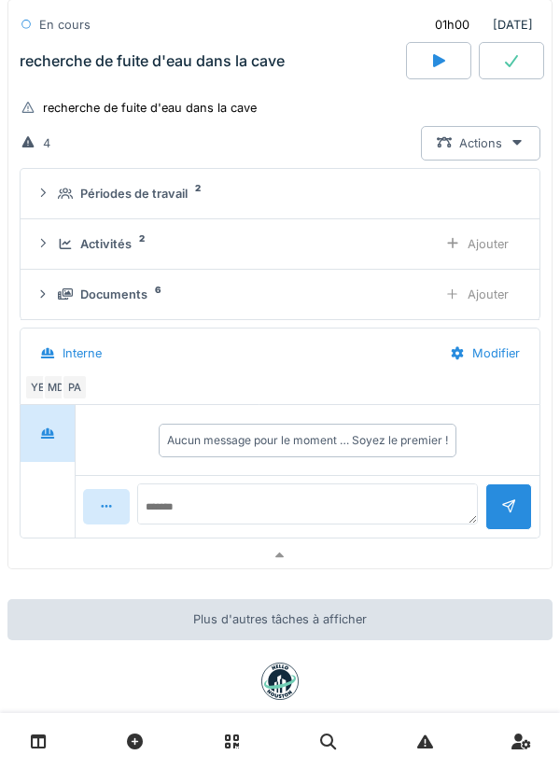
click at [418, 556] on div at bounding box center [279, 555] width 543 height 27
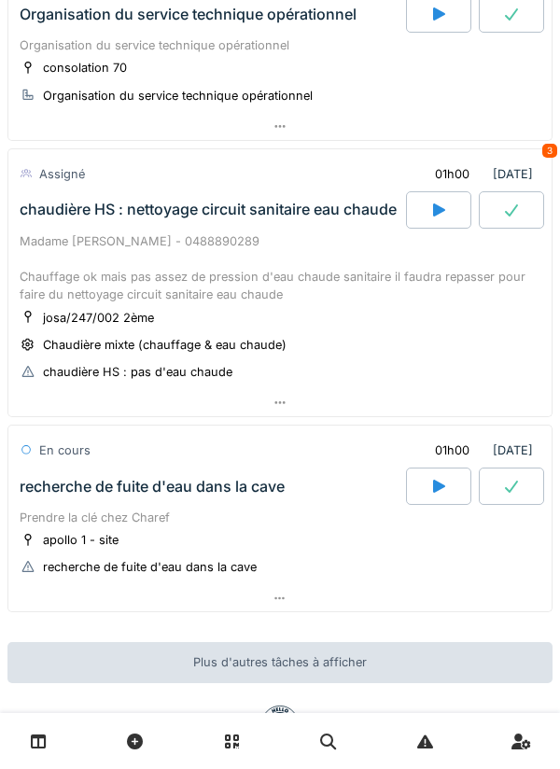
click at [458, 414] on div at bounding box center [279, 402] width 543 height 27
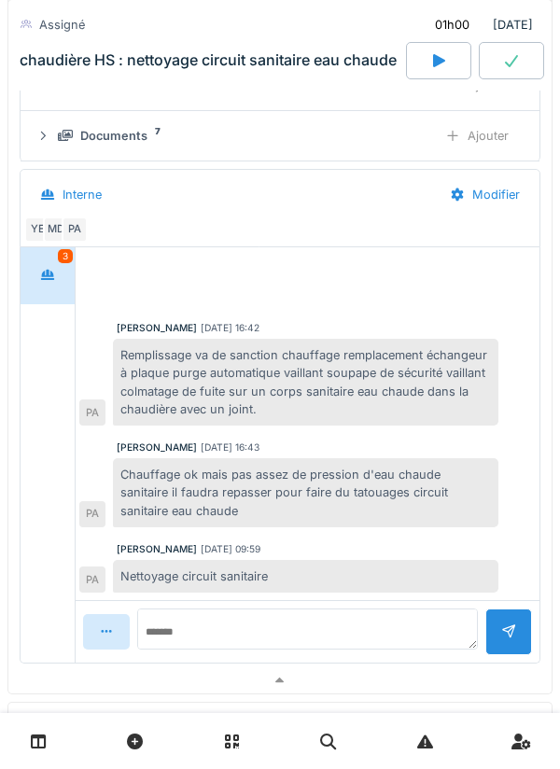
scroll to position [3011, 0]
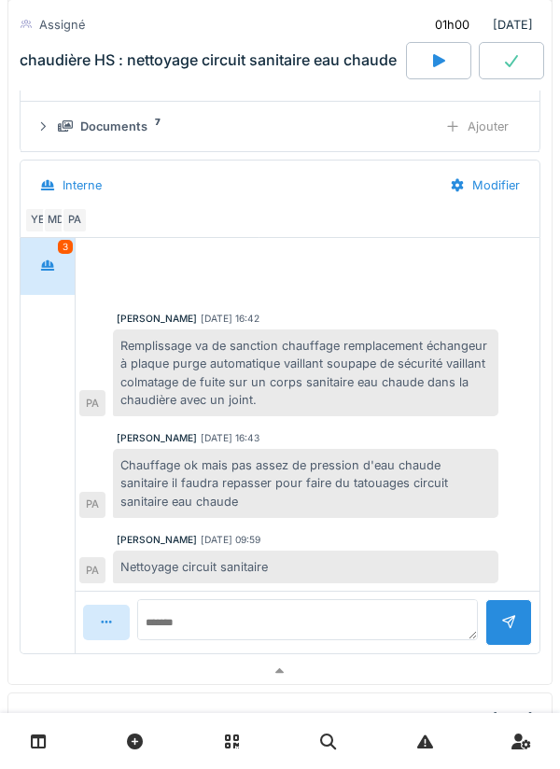
click at [424, 671] on div at bounding box center [279, 671] width 543 height 27
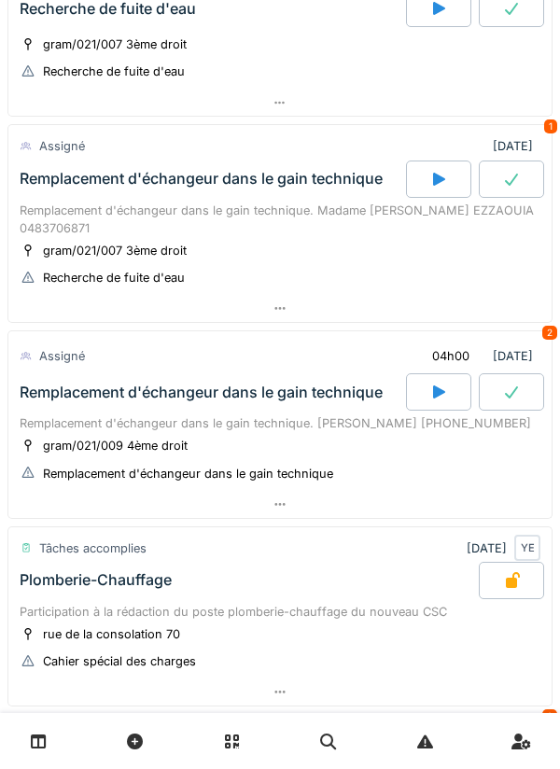
scroll to position [0, 0]
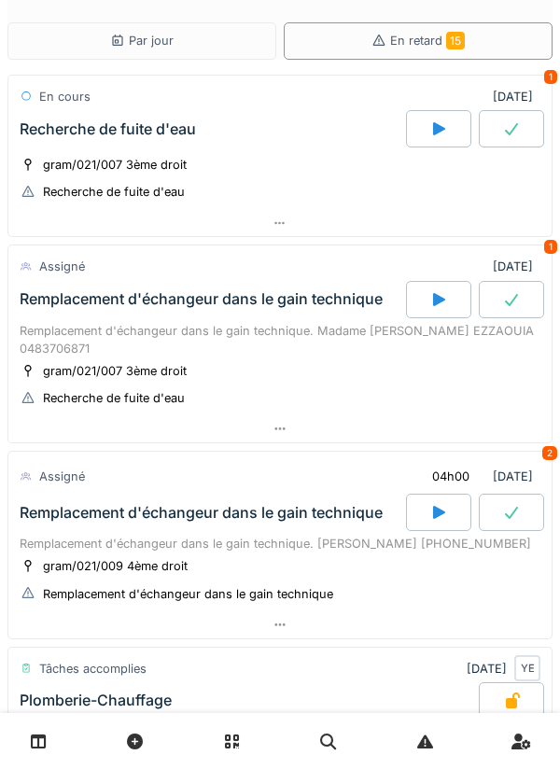
click at [230, 36] on div "Par jour" at bounding box center [141, 40] width 269 height 37
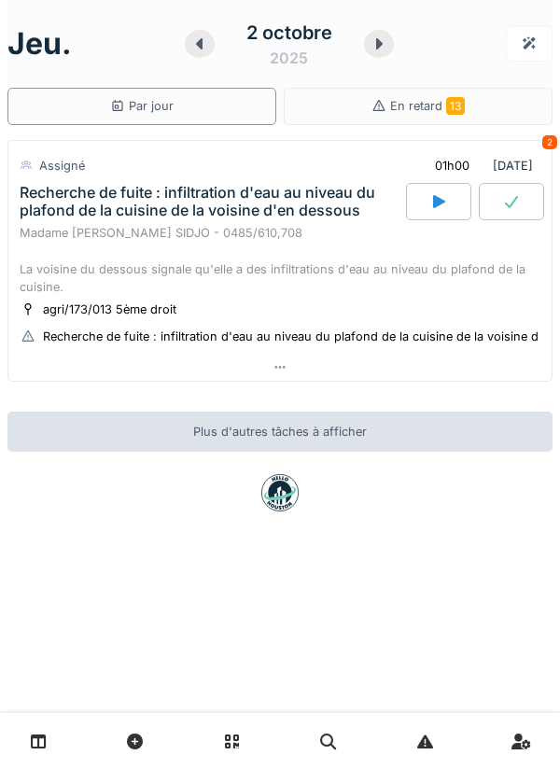
click at [372, 52] on div at bounding box center [379, 44] width 30 height 28
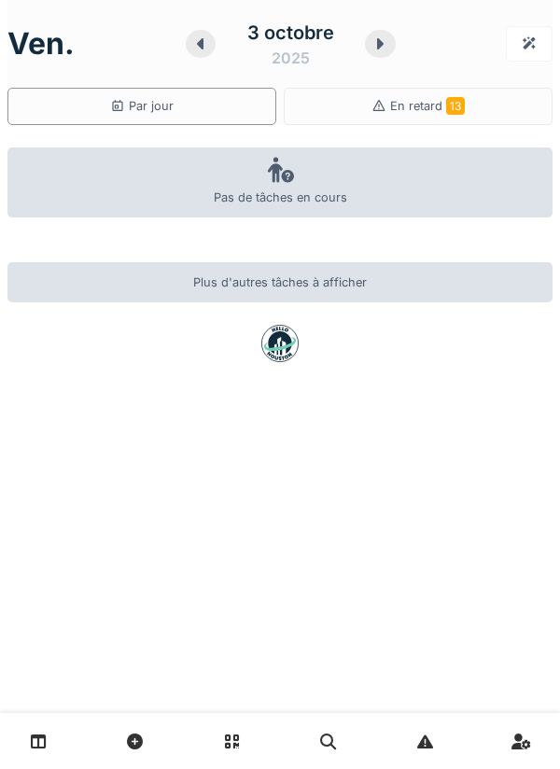
click at [372, 56] on div "3 octobre 2025" at bounding box center [291, 44] width 210 height 58
click at [380, 48] on icon at bounding box center [379, 43] width 19 height 15
click at [375, 43] on icon at bounding box center [383, 43] width 19 height 15
click at [380, 53] on div at bounding box center [380, 44] width 30 height 28
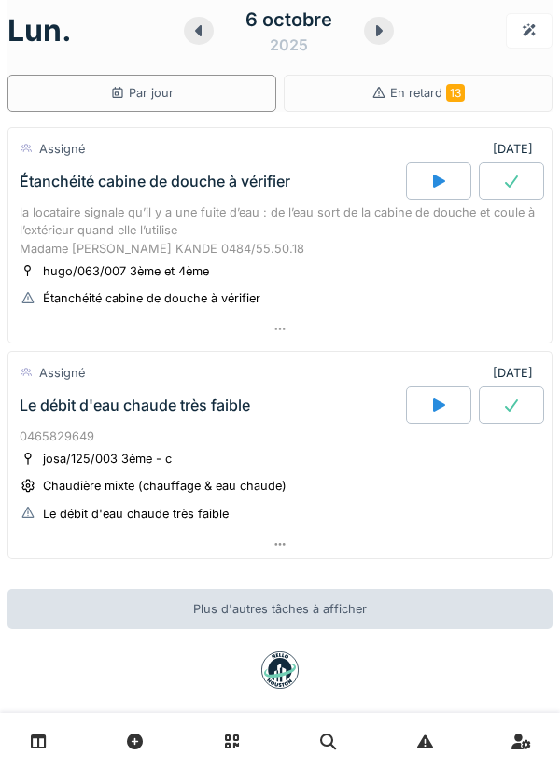
scroll to position [17, 0]
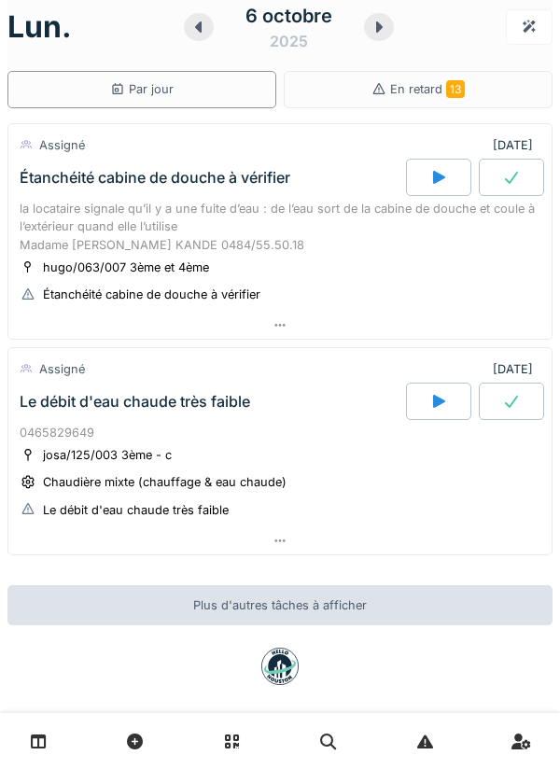
click at [386, 39] on div "6 octobre 2025" at bounding box center [289, 27] width 210 height 58
click at [373, 37] on div at bounding box center [379, 27] width 30 height 28
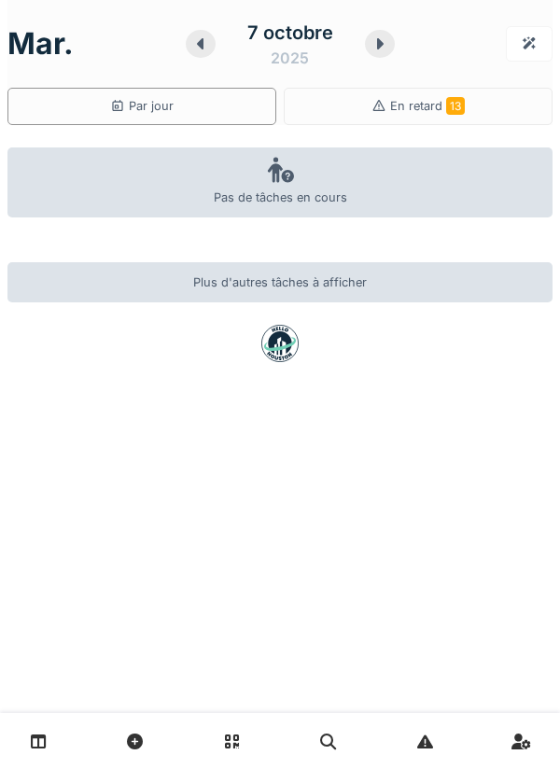
click at [375, 44] on icon at bounding box center [379, 43] width 19 height 15
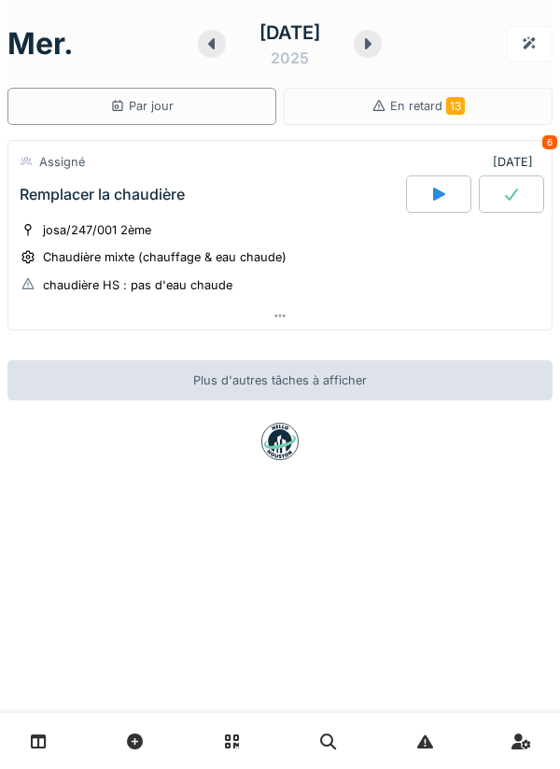
click at [495, 310] on div at bounding box center [279, 315] width 543 height 27
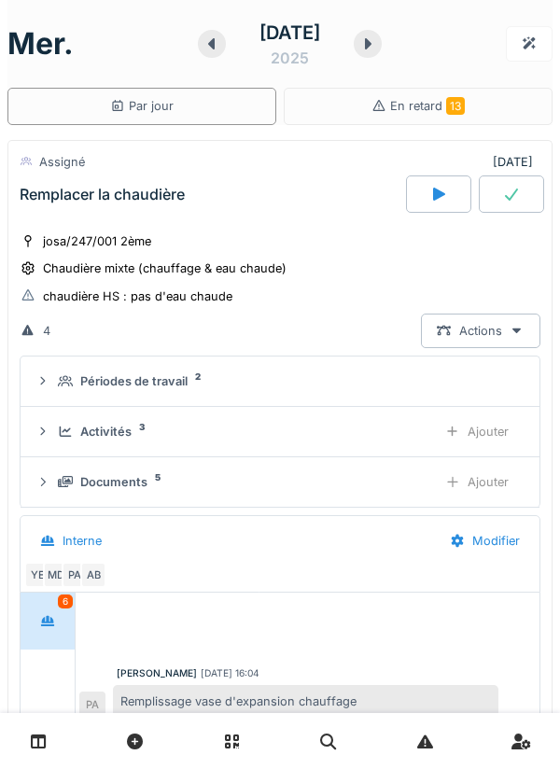
scroll to position [76, 0]
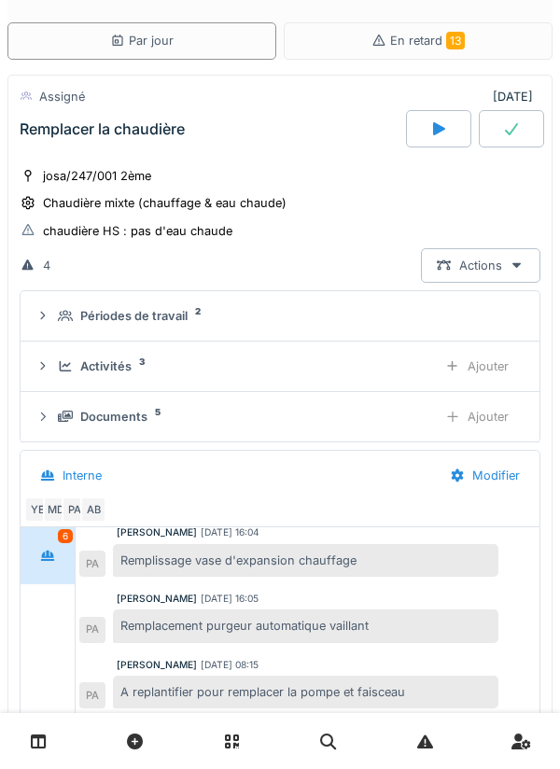
click at [443, 310] on div "Périodes de travail 2" at bounding box center [287, 316] width 459 height 18
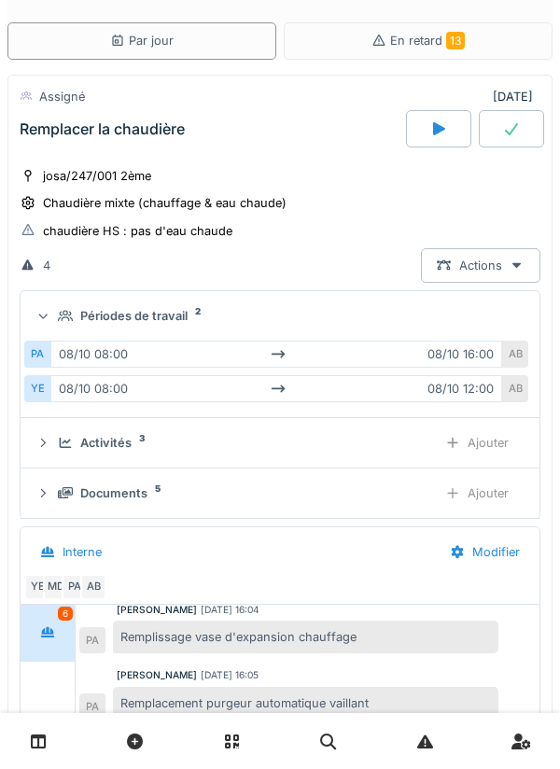
click at [482, 311] on div "Périodes de travail 2" at bounding box center [287, 316] width 459 height 18
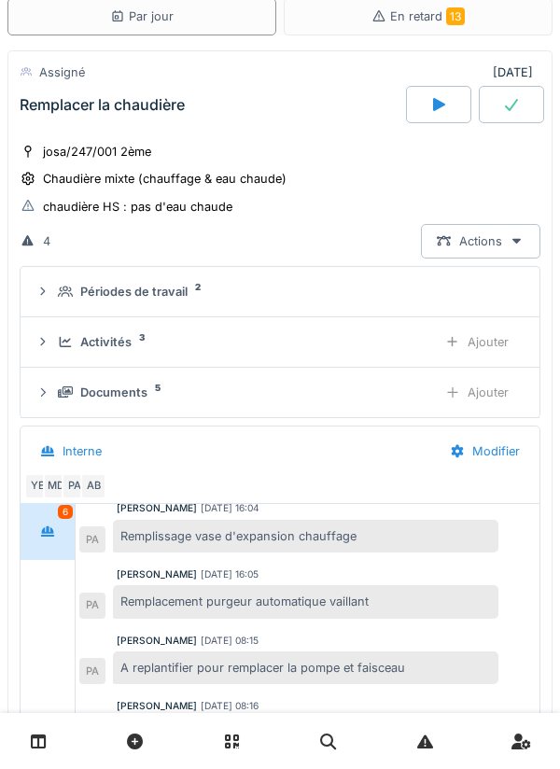
scroll to position [119, 0]
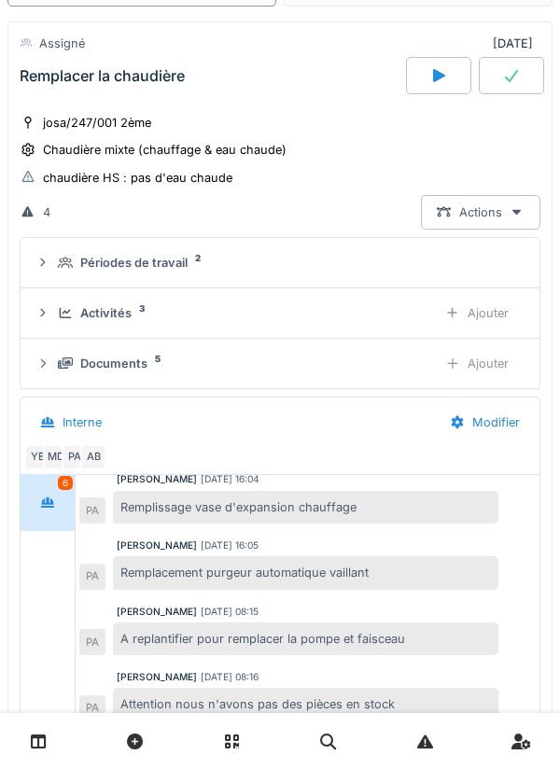
click at [406, 365] on div "Documents 5" at bounding box center [240, 364] width 364 height 18
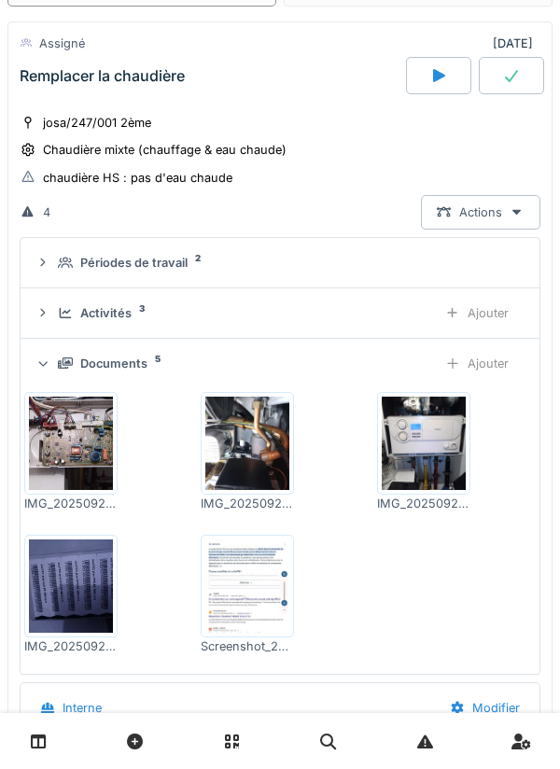
click at [375, 368] on div "Documents 5" at bounding box center [240, 364] width 364 height 18
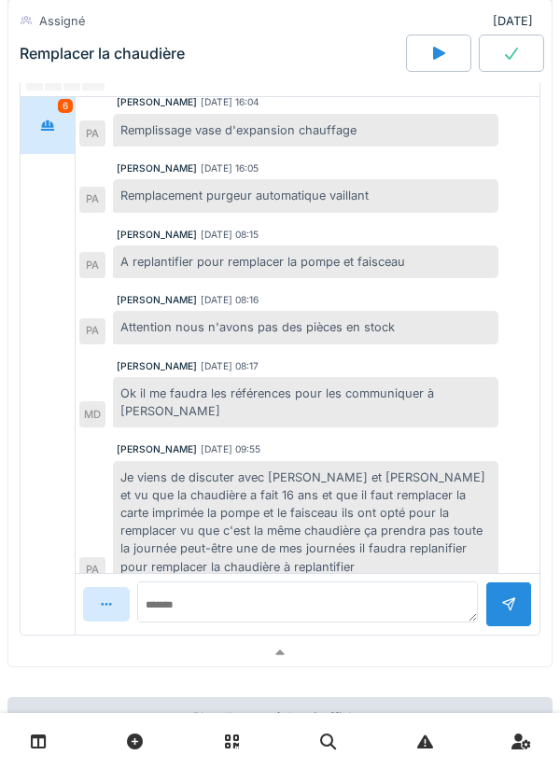
scroll to position [511, 0]
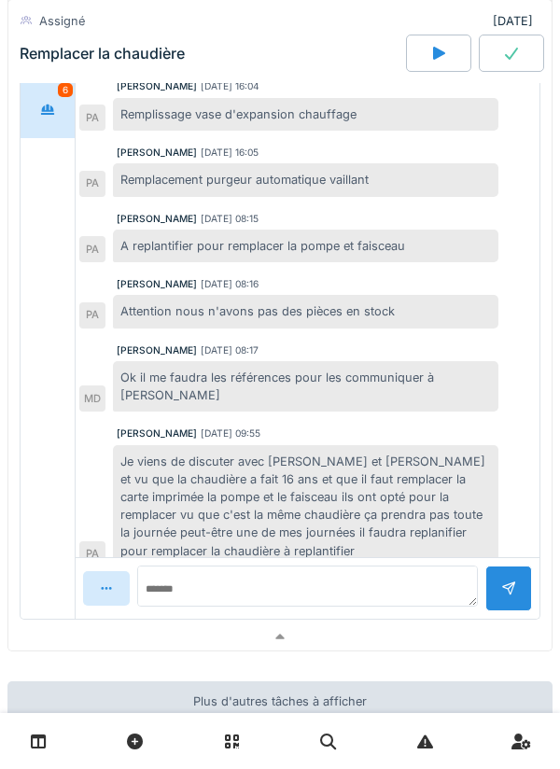
click at [418, 636] on div at bounding box center [279, 636] width 543 height 27
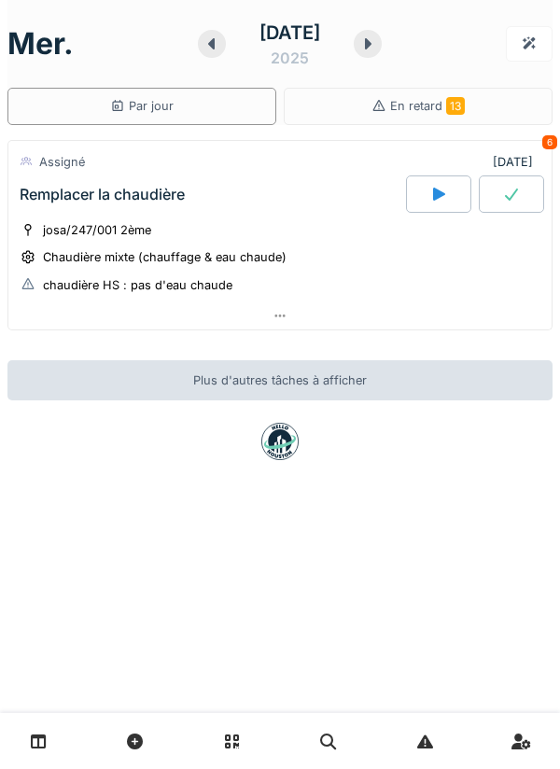
click at [371, 47] on icon at bounding box center [368, 43] width 7 height 11
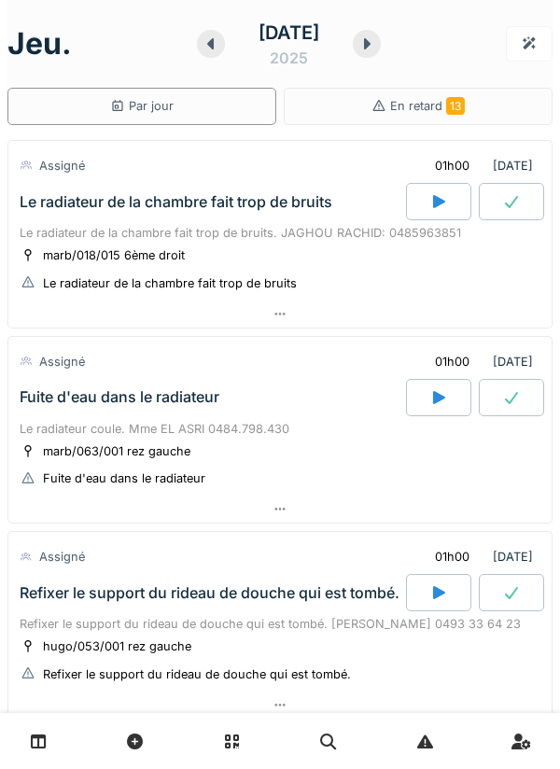
click at [376, 46] on icon at bounding box center [366, 43] width 19 height 15
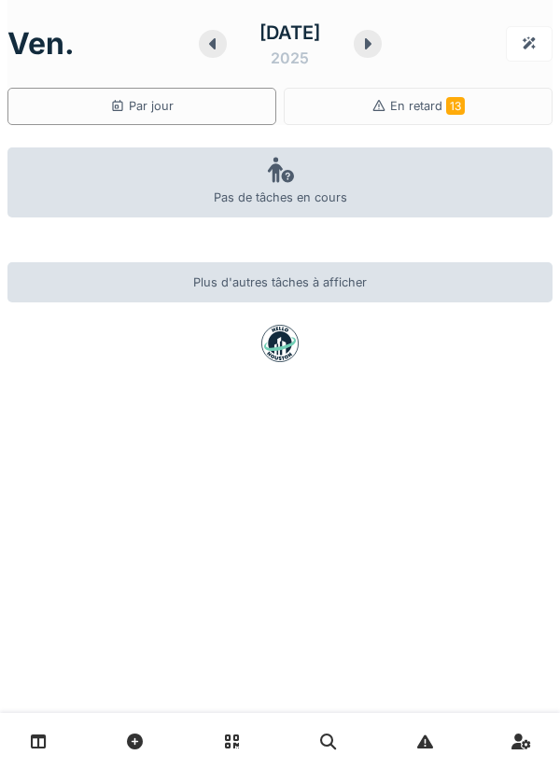
click at [377, 40] on icon at bounding box center [367, 43] width 19 height 15
click at [373, 51] on div at bounding box center [371, 44] width 28 height 28
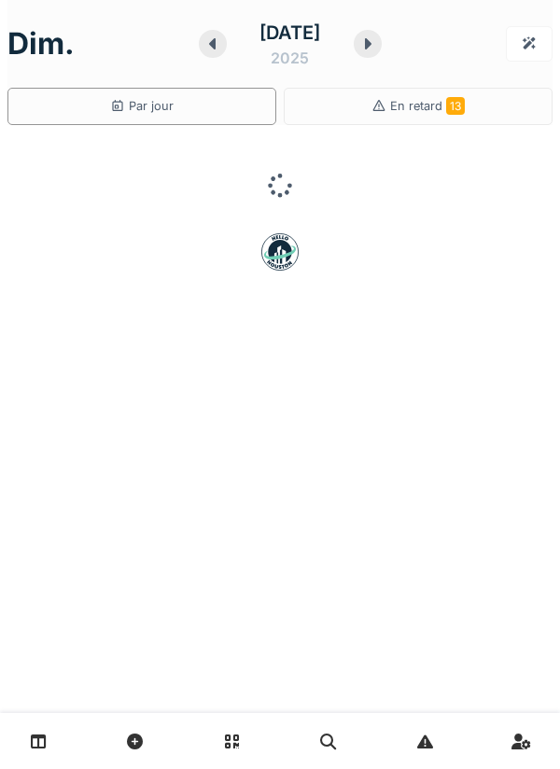
click at [380, 55] on div at bounding box center [368, 44] width 28 height 28
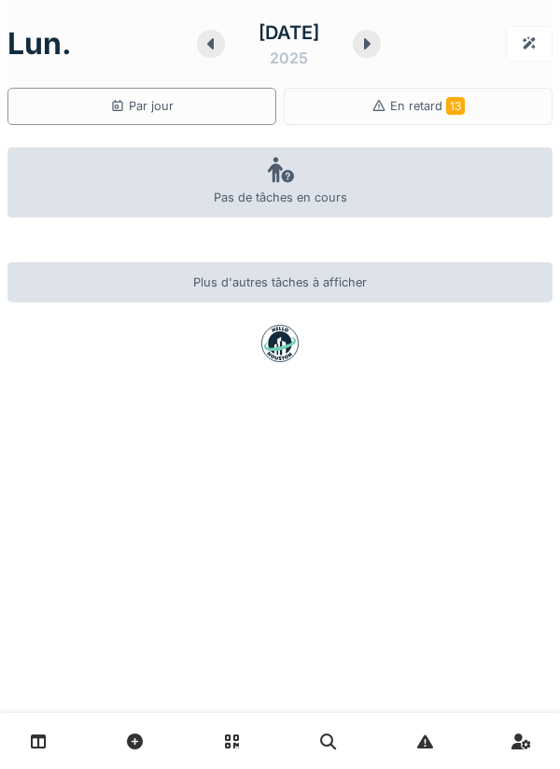
click at [381, 54] on div at bounding box center [367, 44] width 28 height 28
click at [374, 48] on icon at bounding box center [367, 43] width 19 height 15
click at [376, 48] on icon at bounding box center [367, 43] width 19 height 15
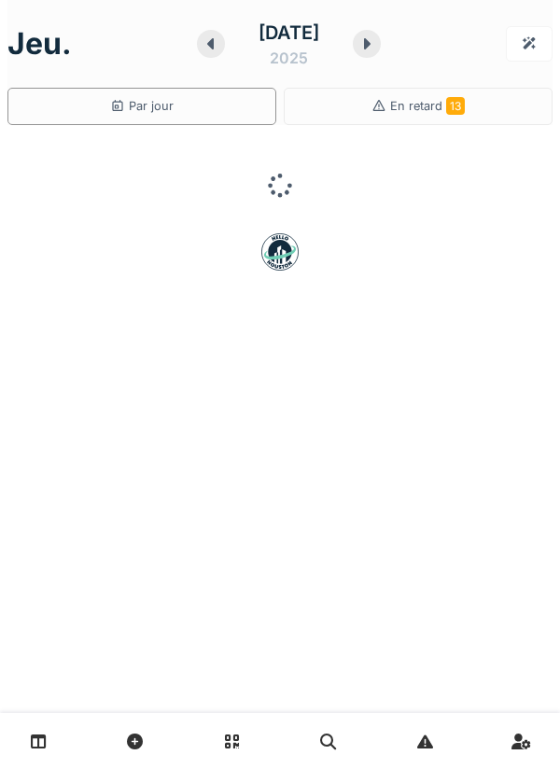
click at [376, 45] on icon at bounding box center [366, 43] width 19 height 15
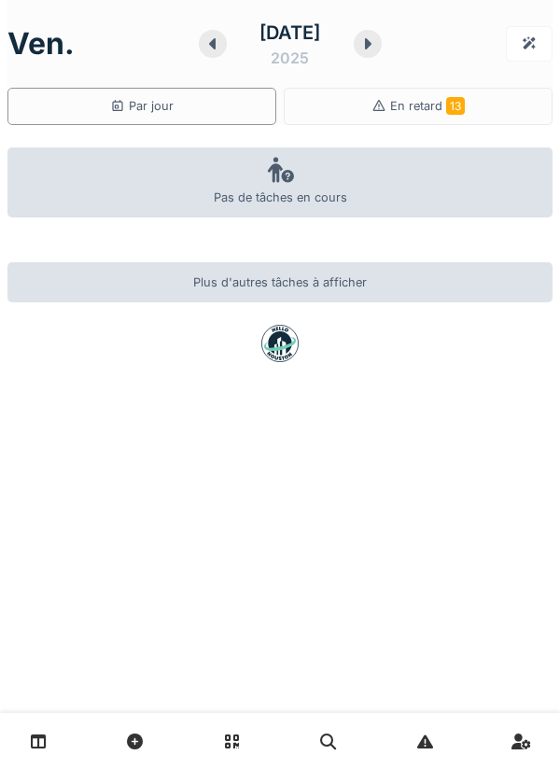
click at [371, 44] on icon at bounding box center [368, 43] width 7 height 11
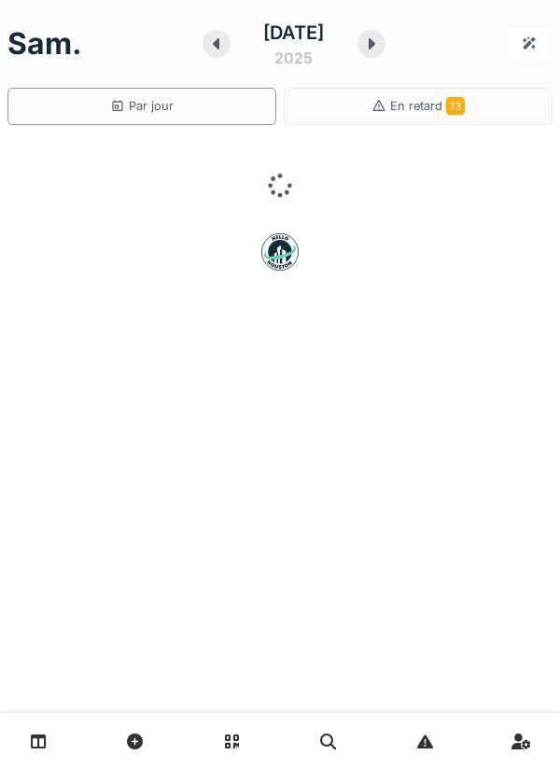
click at [375, 67] on div "18 octobre 2025" at bounding box center [295, 44] width 184 height 58
click at [376, 53] on div at bounding box center [371, 44] width 28 height 28
click at [371, 48] on icon at bounding box center [368, 43] width 7 height 11
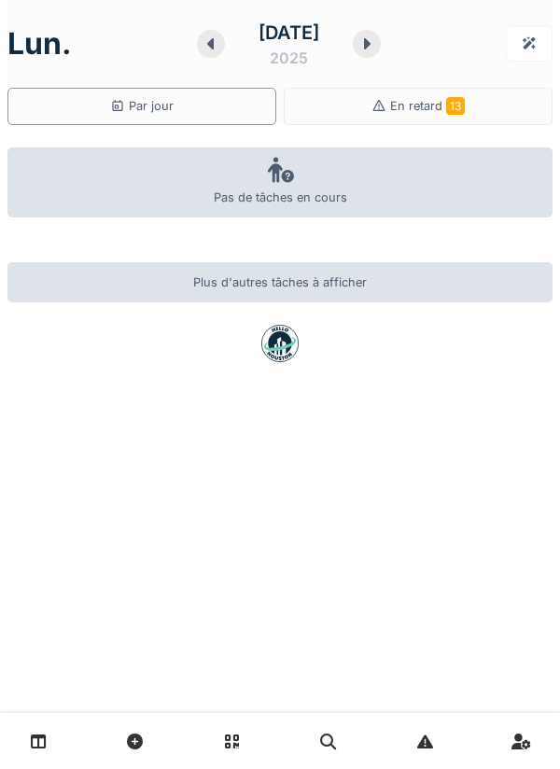
click at [374, 51] on div at bounding box center [367, 44] width 28 height 28
click at [377, 44] on icon at bounding box center [367, 43] width 19 height 15
click at [377, 47] on icon at bounding box center [367, 43] width 19 height 15
click at [370, 47] on icon at bounding box center [367, 43] width 7 height 11
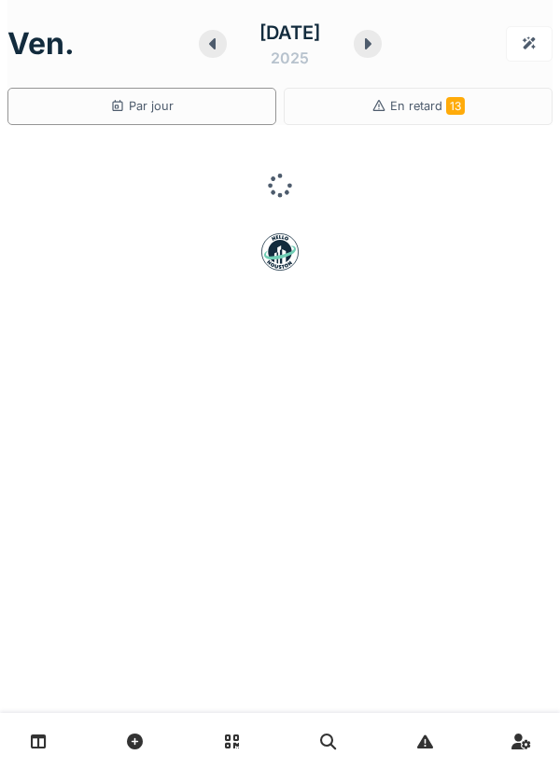
click at [409, 44] on div "ven. 24 octobre 2025" at bounding box center [279, 44] width 545 height 58
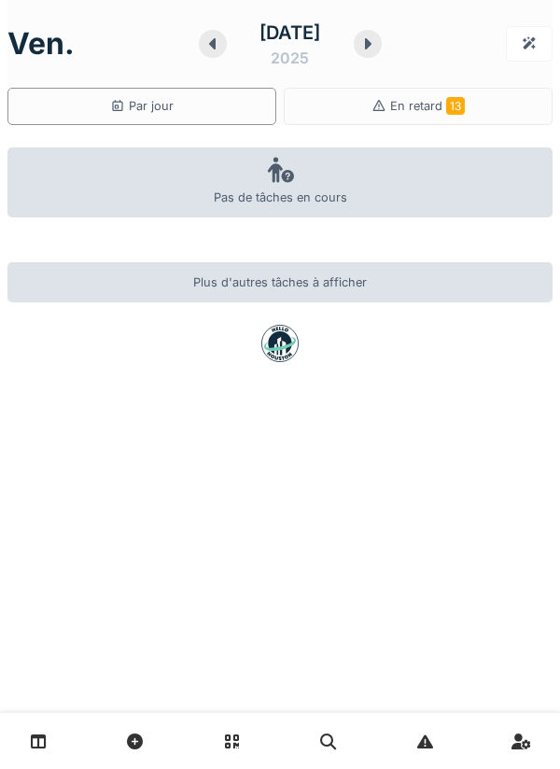
click at [377, 44] on icon at bounding box center [367, 43] width 19 height 15
click at [381, 47] on icon at bounding box center [371, 43] width 19 height 15
click at [377, 39] on icon at bounding box center [367, 43] width 19 height 15
click at [370, 39] on icon at bounding box center [367, 43] width 7 height 11
click at [377, 44] on icon at bounding box center [367, 43] width 19 height 15
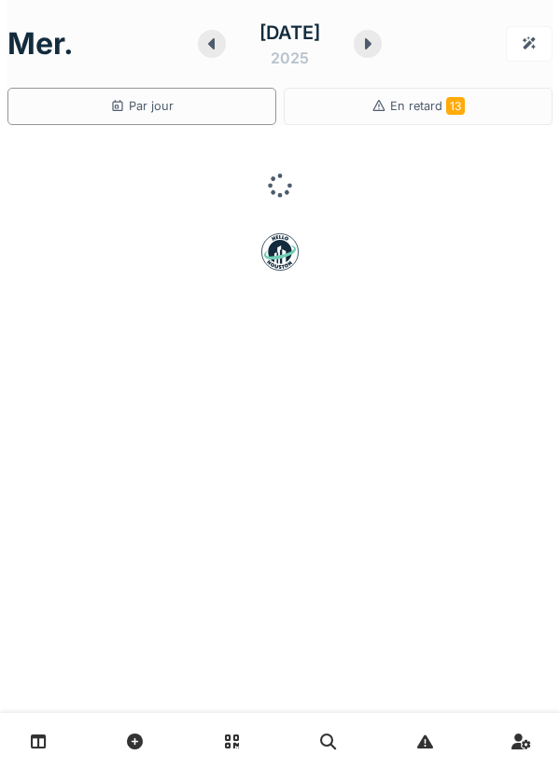
click at [371, 41] on icon at bounding box center [368, 43] width 7 height 11
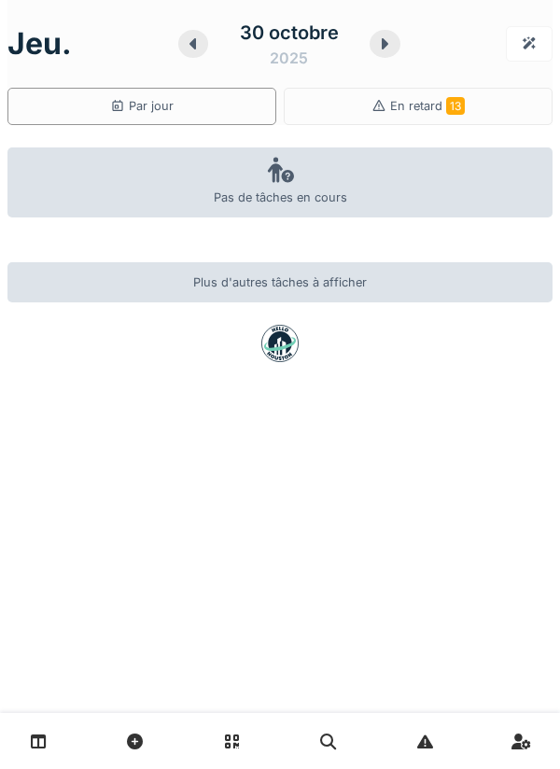
click at [384, 41] on icon at bounding box center [385, 43] width 7 height 11
click at [371, 39] on icon at bounding box center [368, 43] width 7 height 11
click at [383, 56] on div "1 novembre 2025" at bounding box center [295, 44] width 184 height 58
click at [381, 49] on icon at bounding box center [371, 43] width 19 height 15
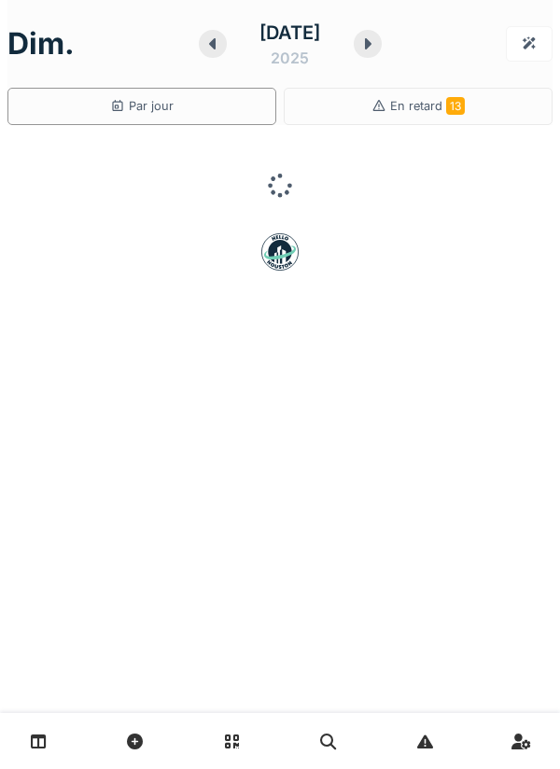
click at [382, 57] on div at bounding box center [368, 44] width 28 height 28
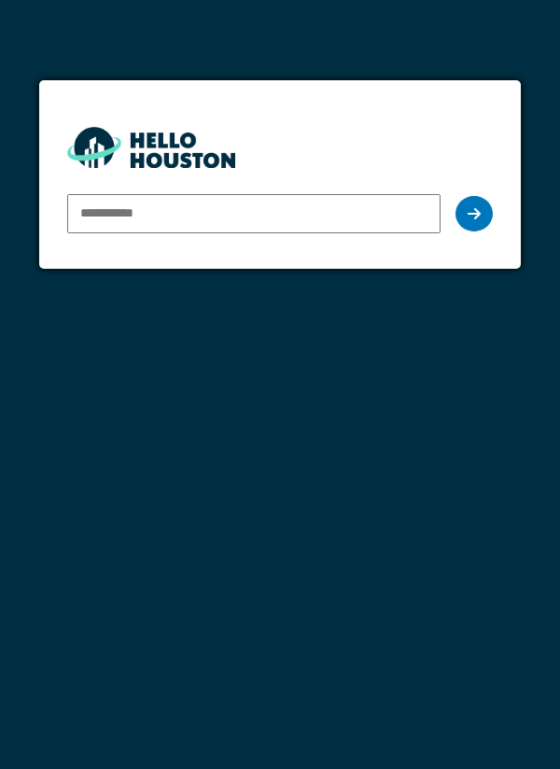
click at [356, 218] on input "email" at bounding box center [254, 213] width 374 height 39
type input "**********"
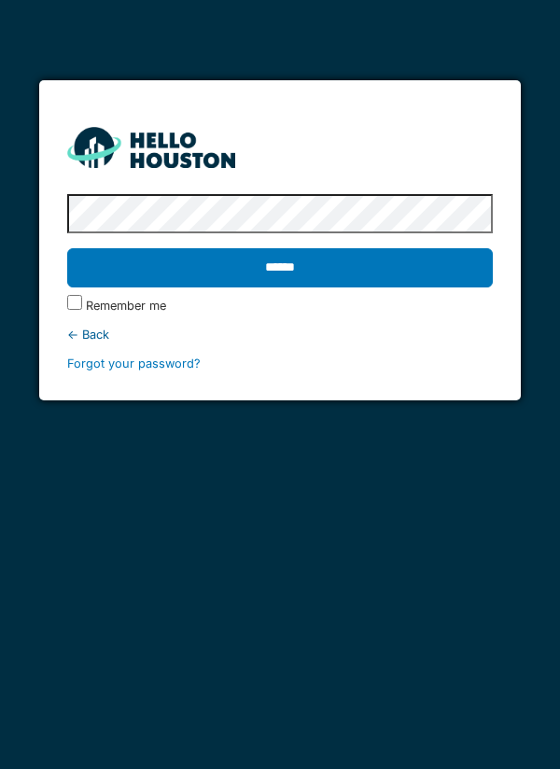
click at [446, 279] on input "******" at bounding box center [280, 267] width 426 height 39
